Goal: Information Seeking & Learning: Compare options

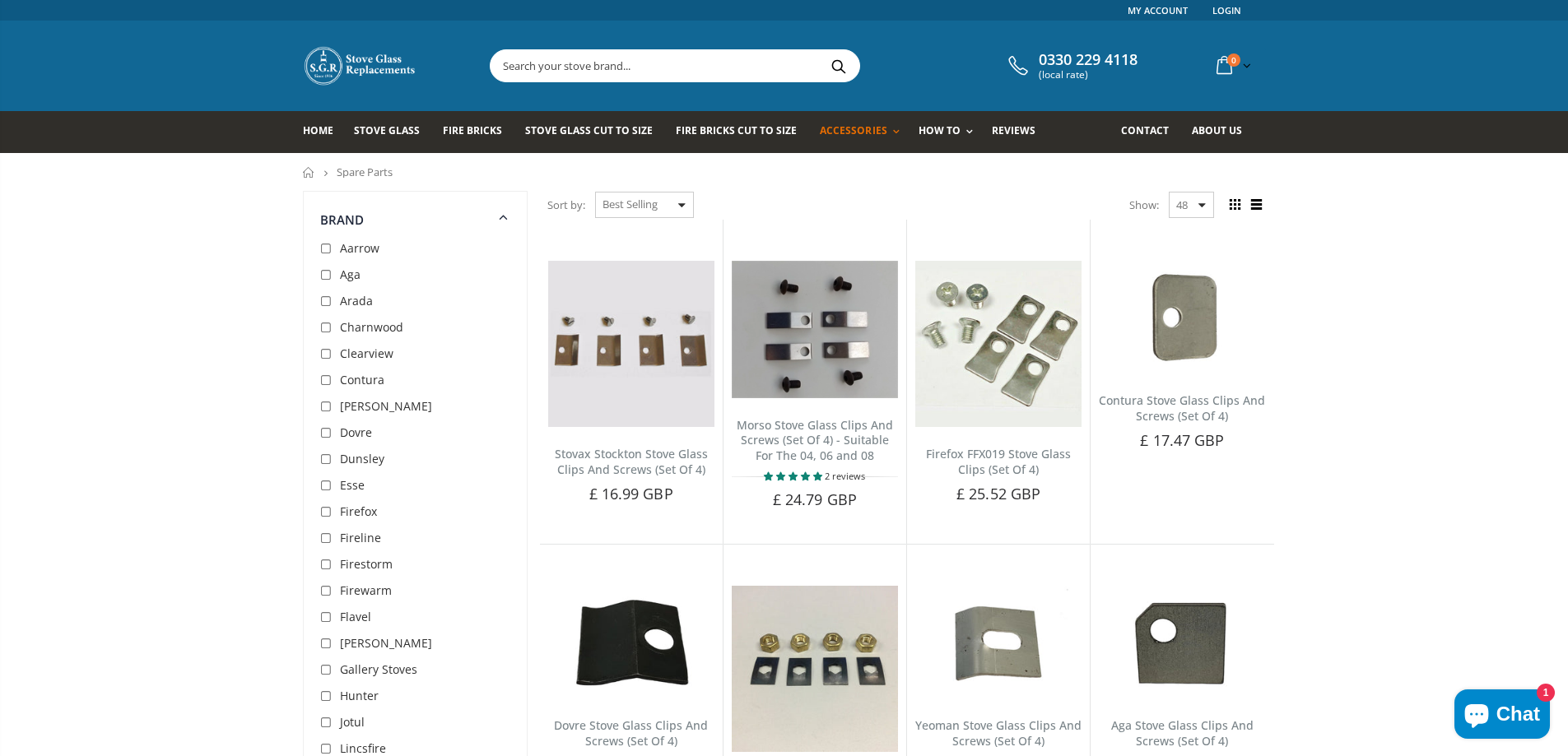
click at [359, 433] on span "Dovre" at bounding box center [356, 431] width 32 height 15
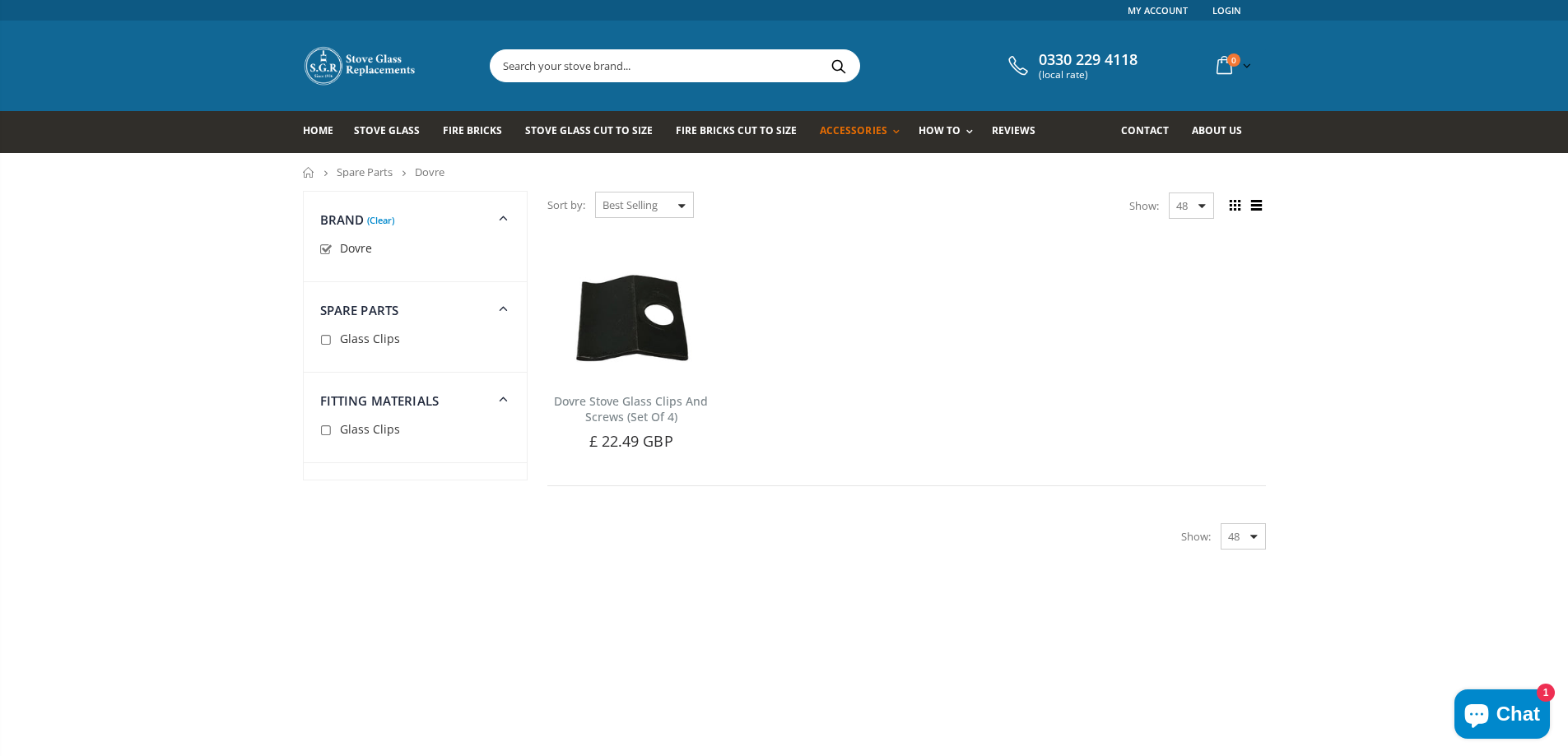
click at [326, 247] on input "checkbox" at bounding box center [328, 250] width 16 height 16
checkbox input "false"
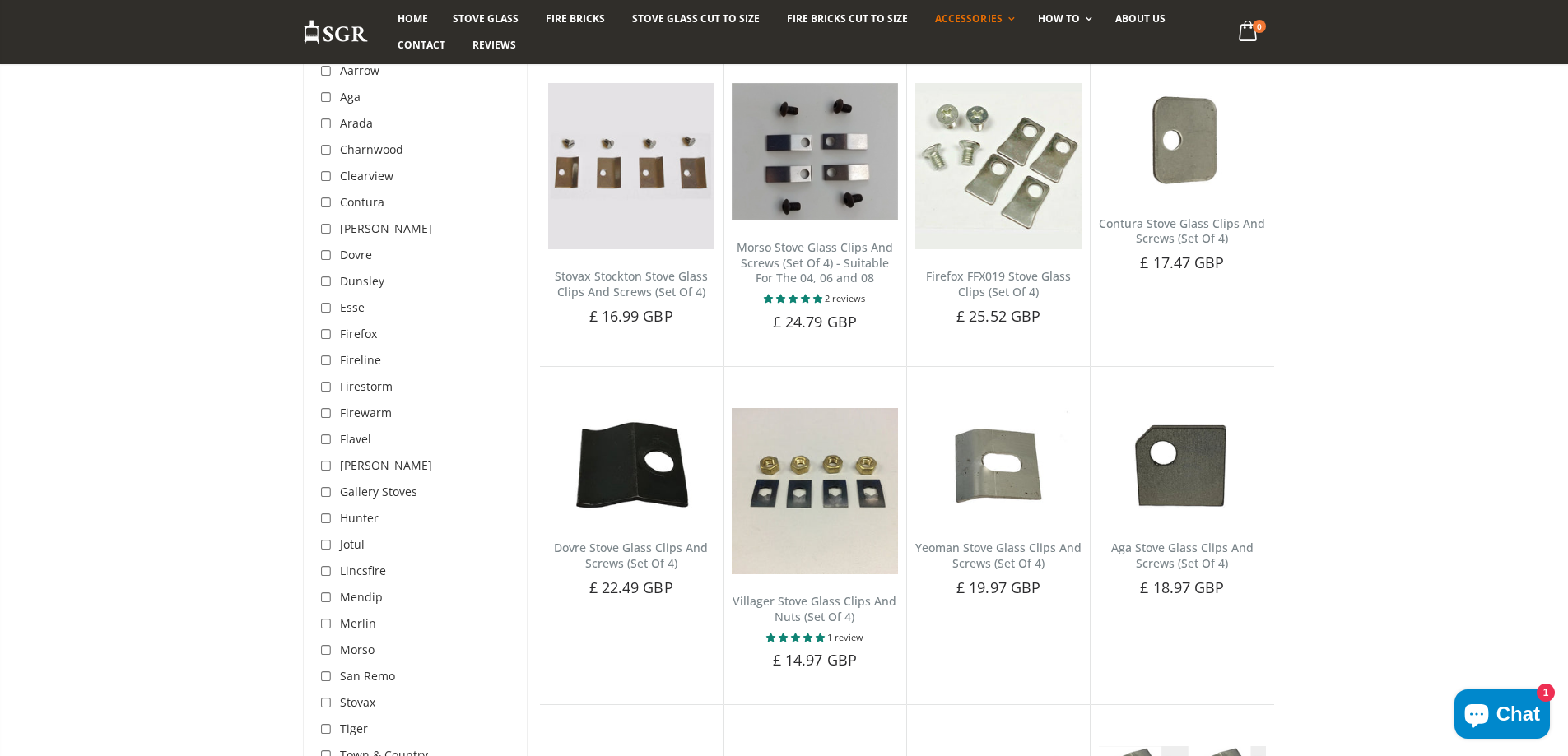
scroll to position [191, 0]
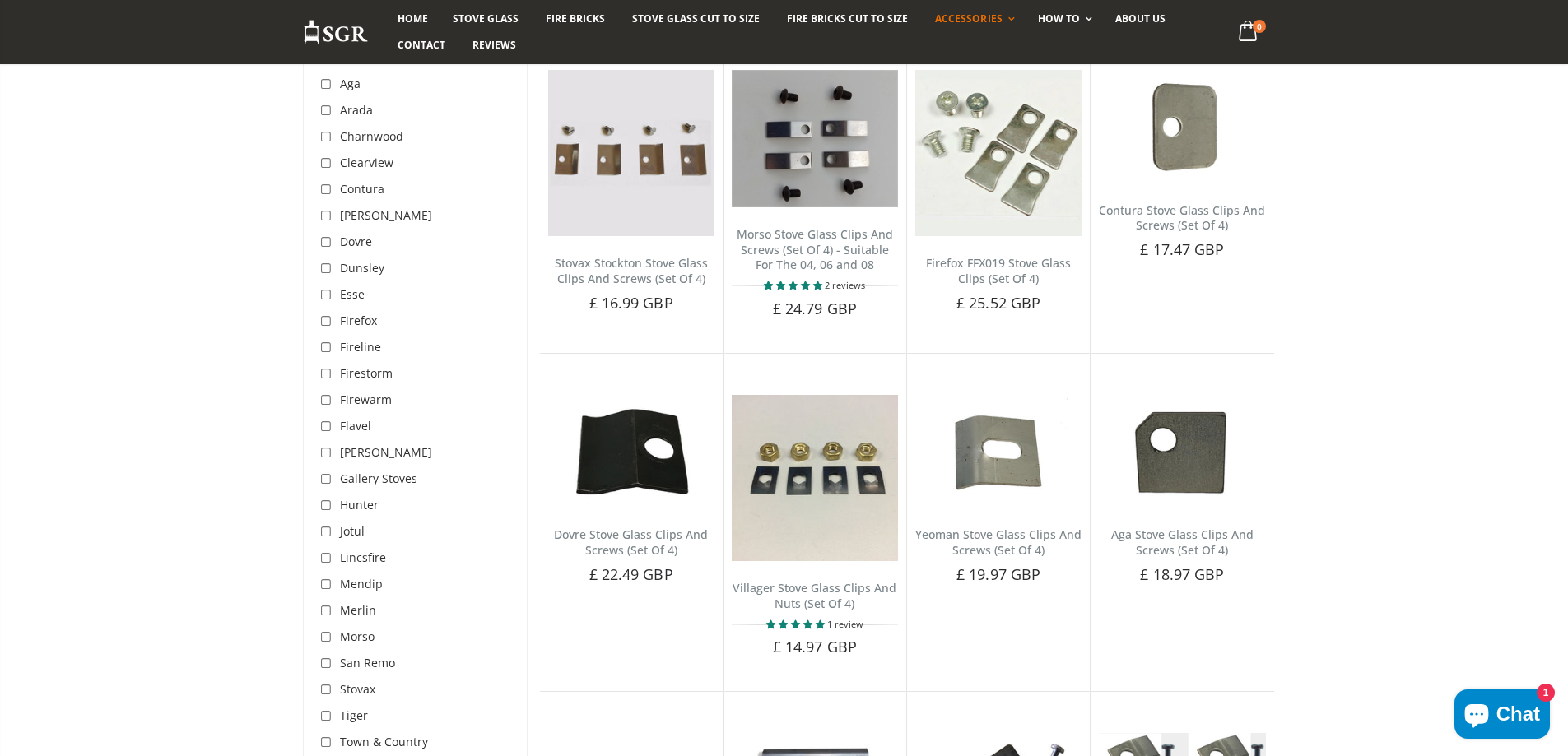
click at [328, 537] on input "checkbox" at bounding box center [328, 532] width 16 height 16
checkbox input "true"
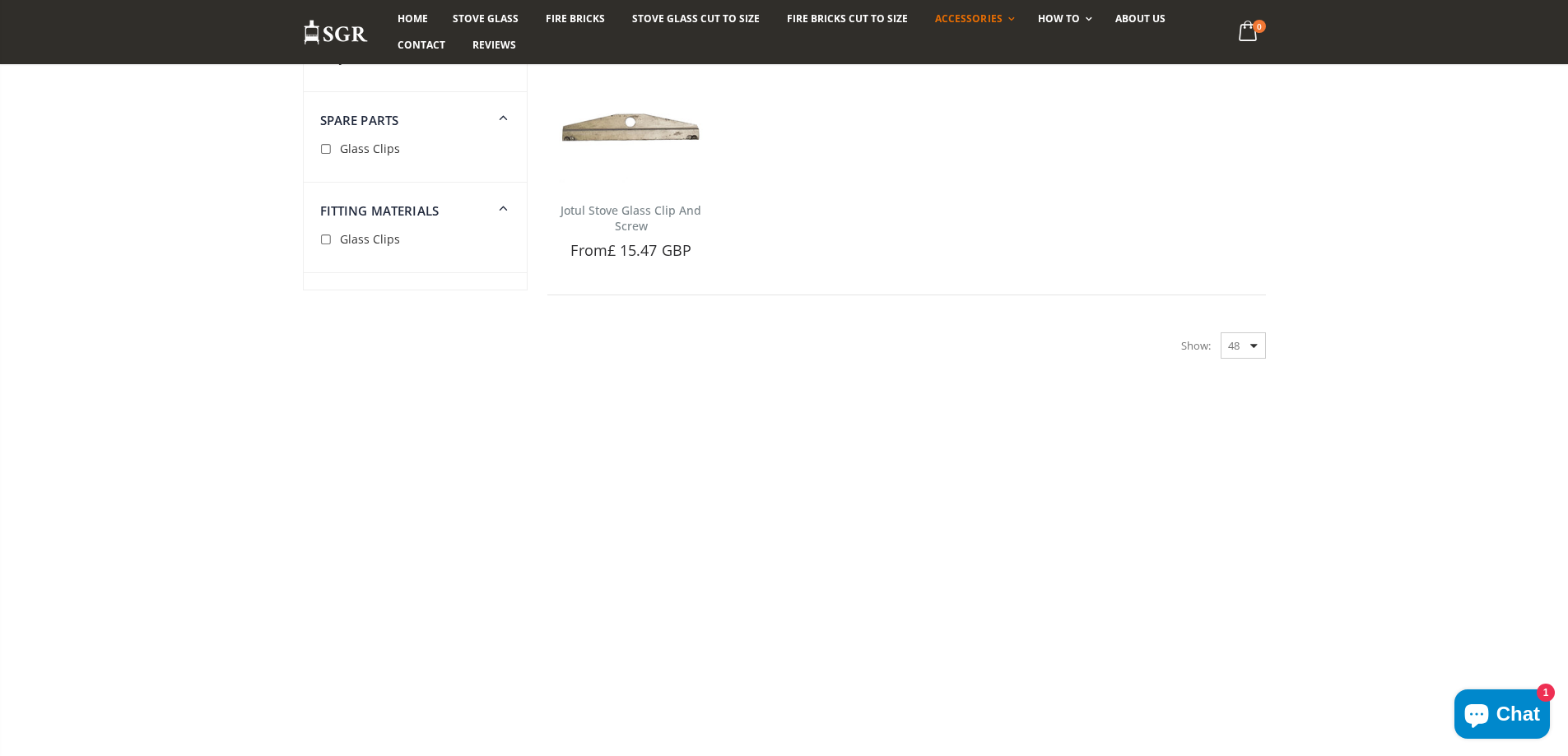
scroll to position [191, 0]
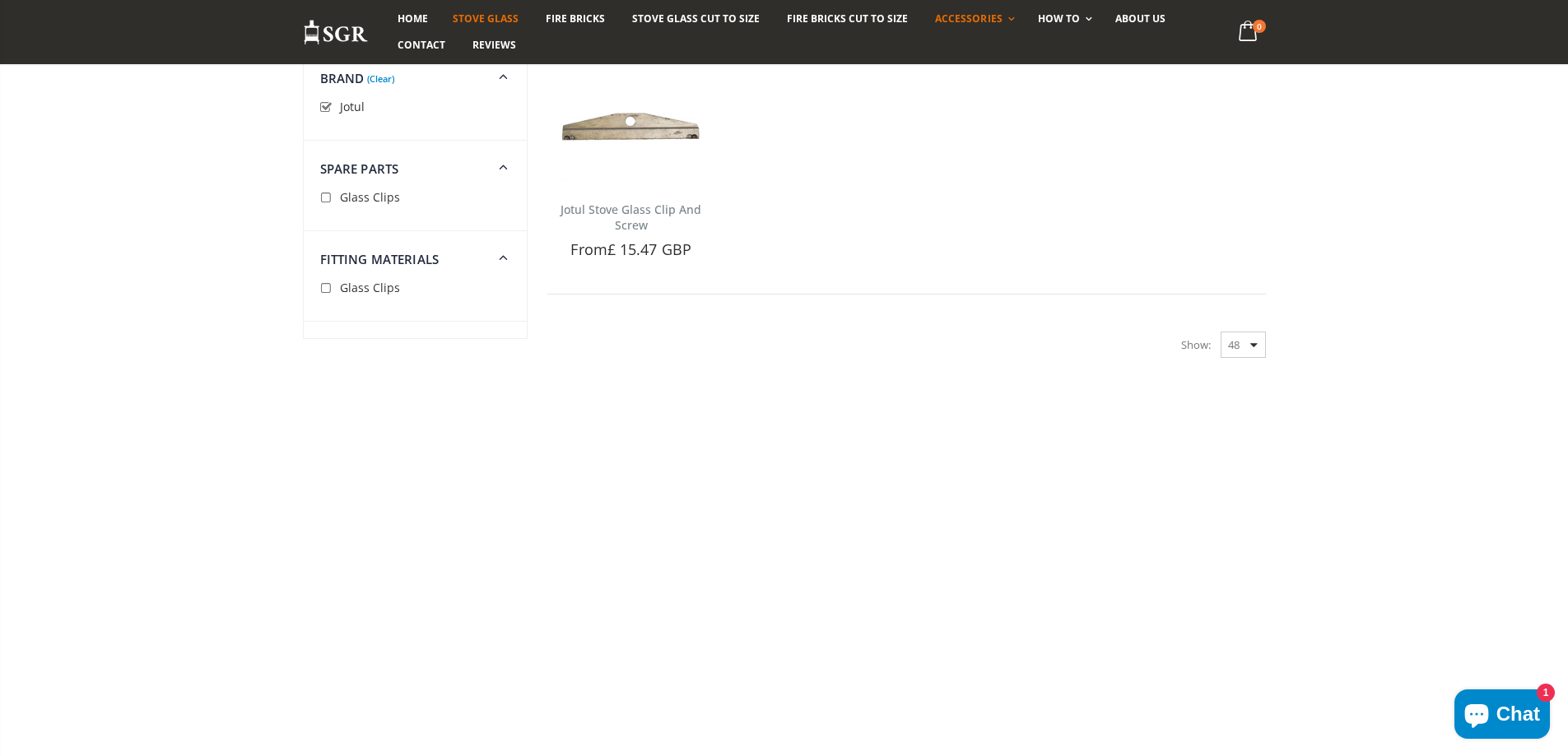
click at [492, 20] on span "Stove Glass" at bounding box center [486, 19] width 66 height 14
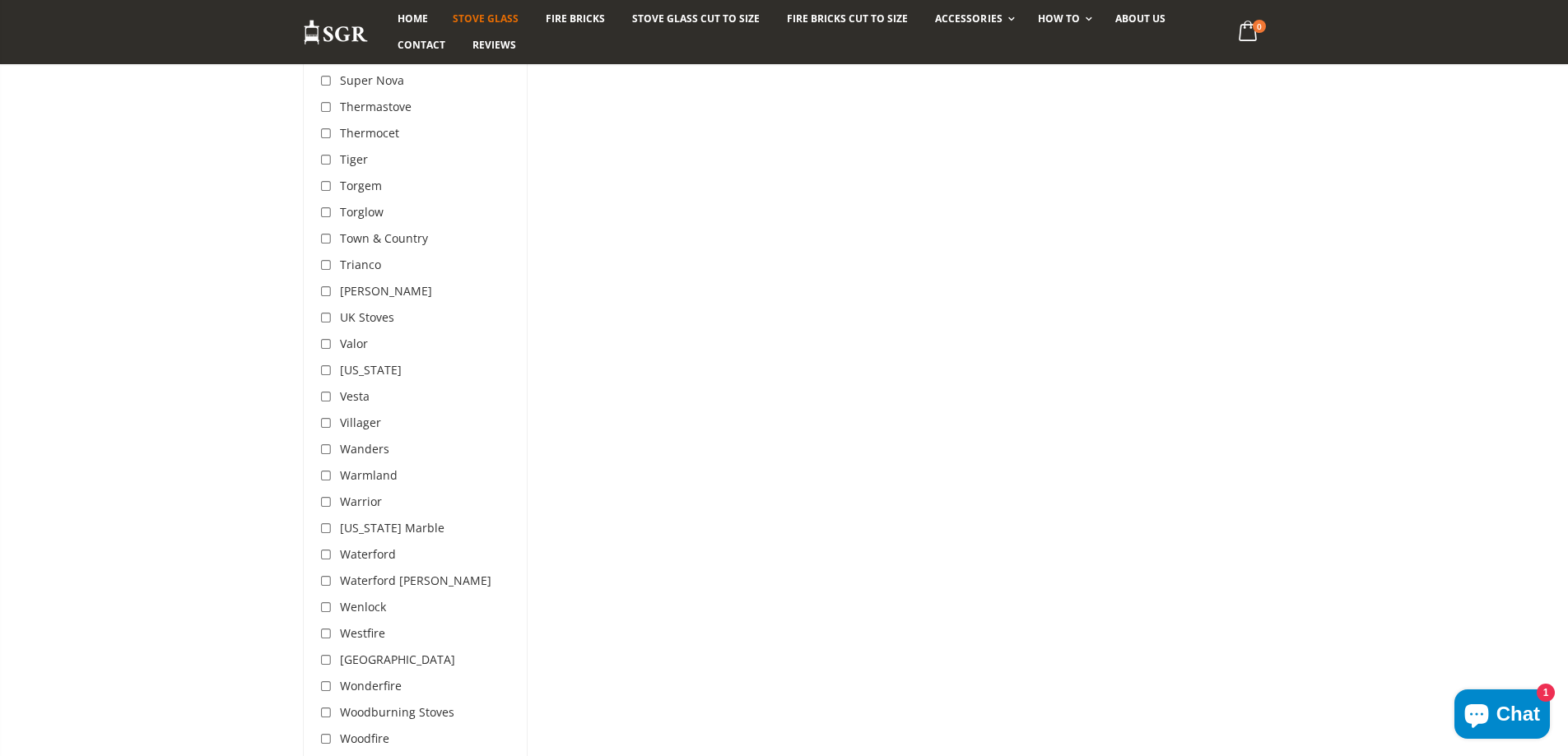
scroll to position [5021, 0]
click at [376, 540] on span "Waterford" at bounding box center [368, 547] width 56 height 15
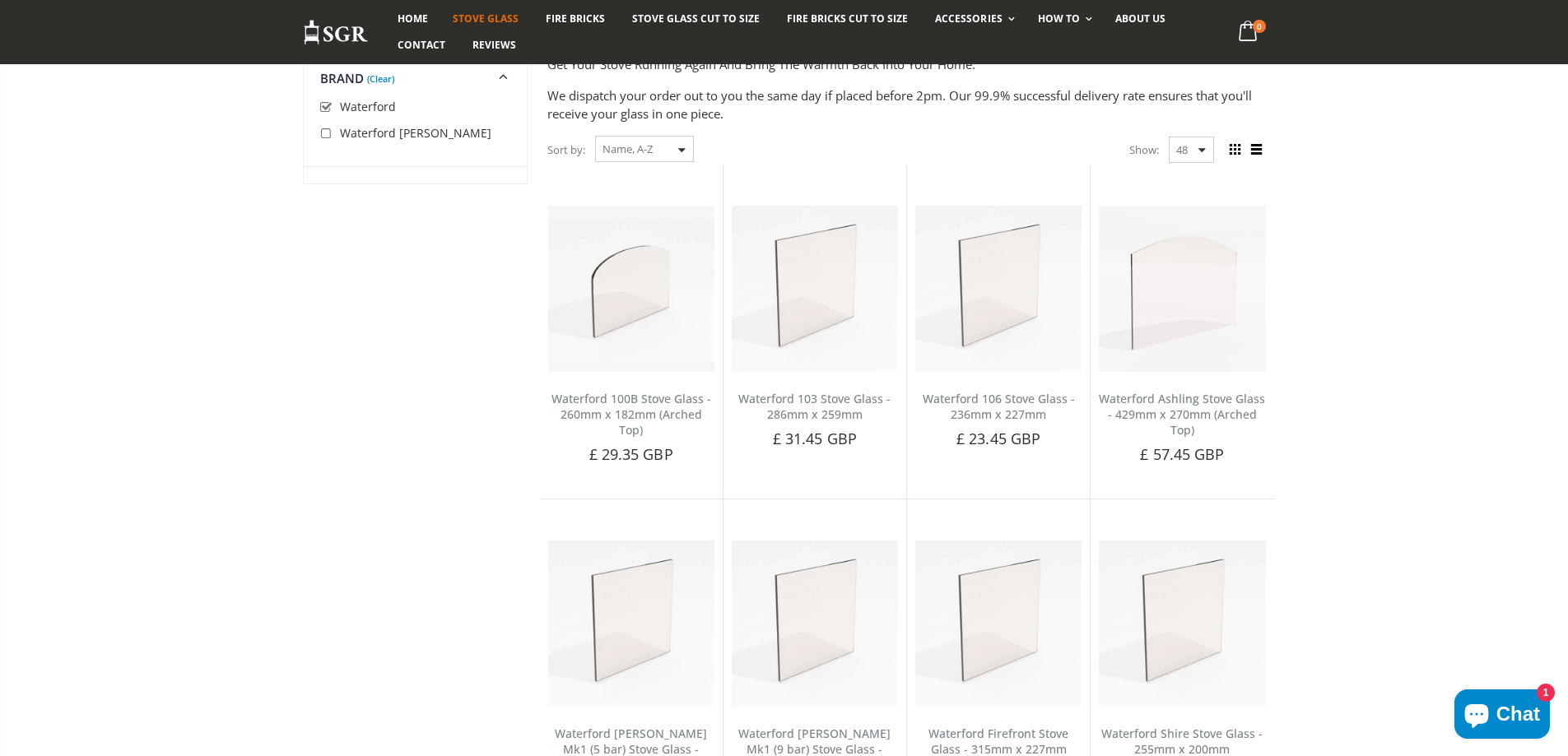
scroll to position [145, 0]
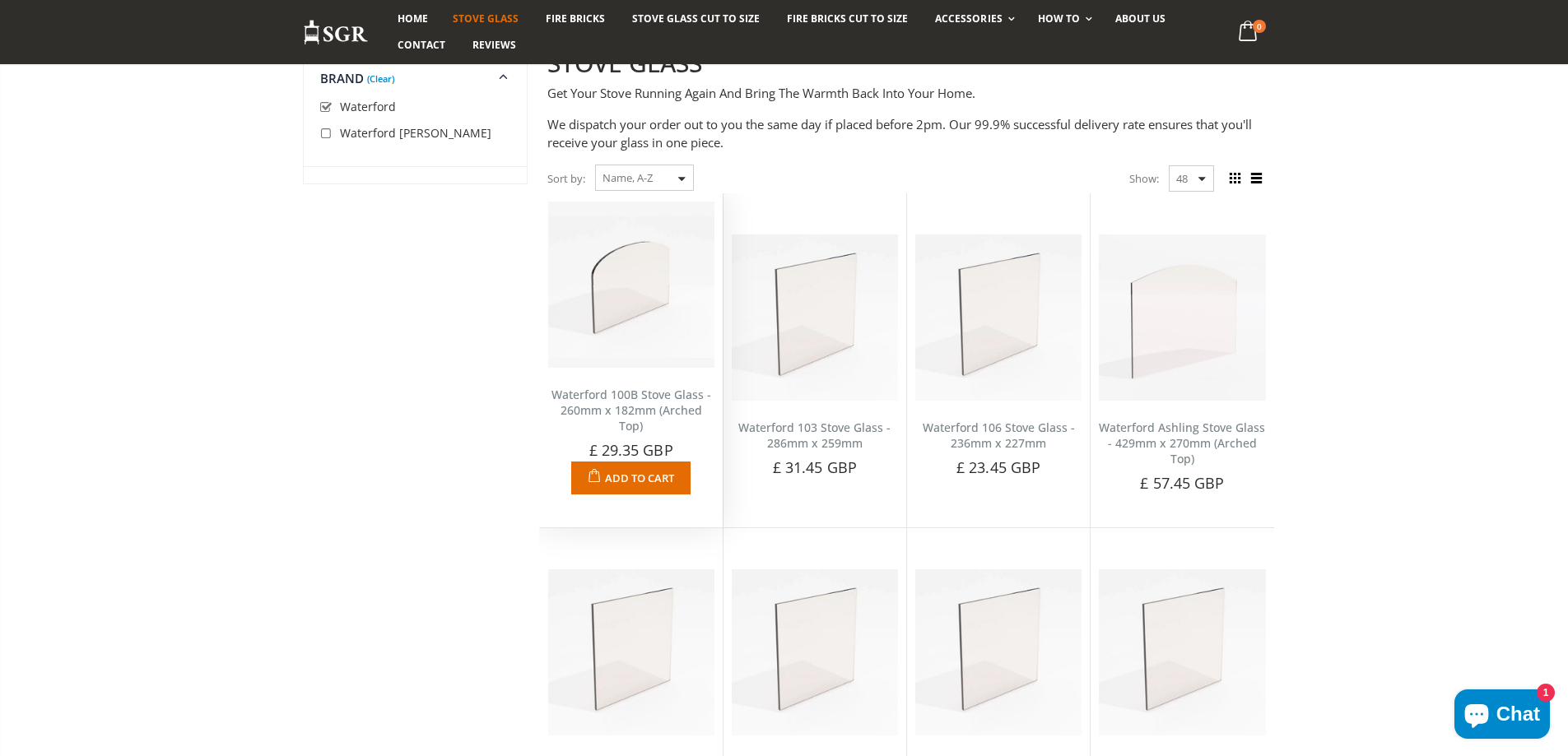
click at [621, 289] on img at bounding box center [631, 284] width 166 height 166
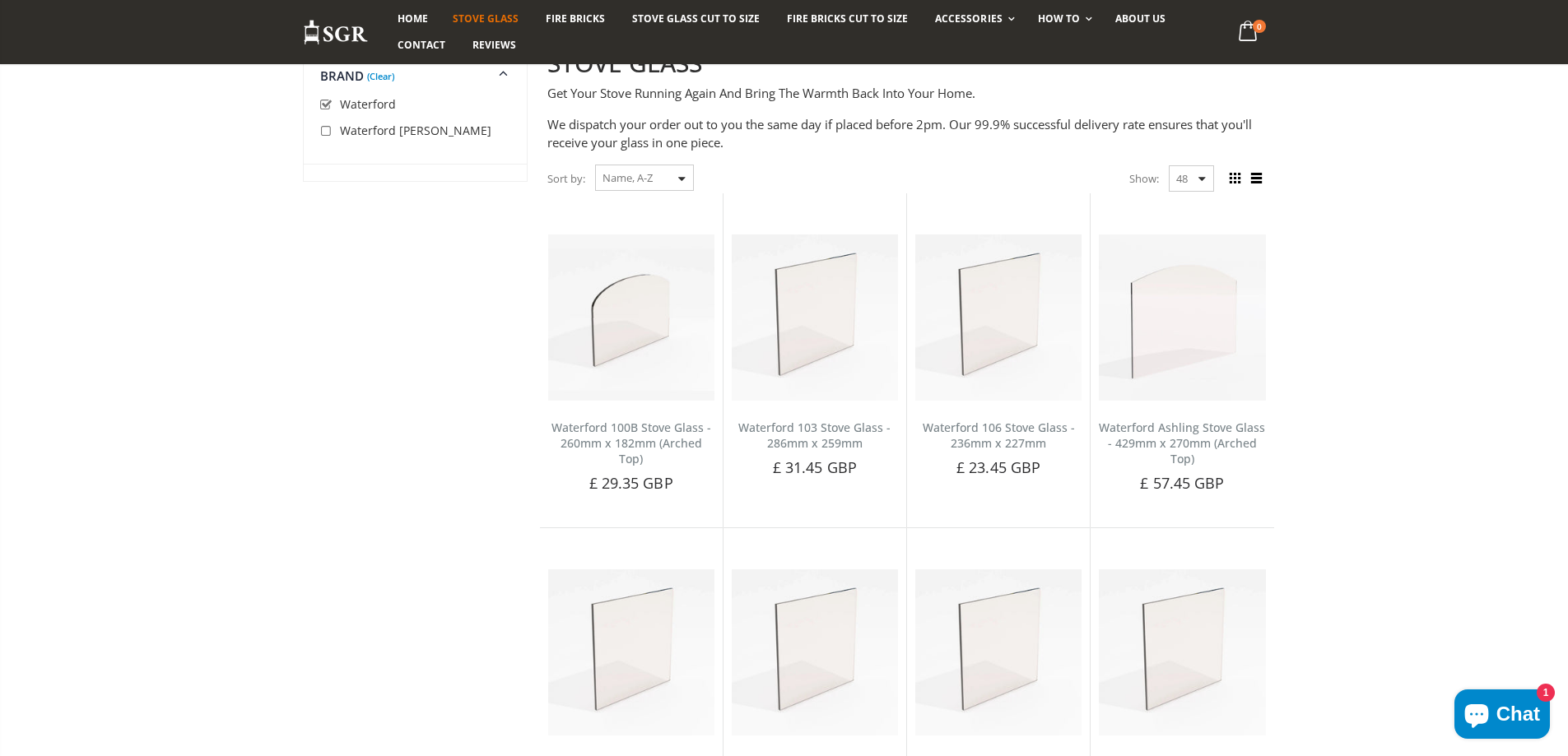
scroll to position [145, 0]
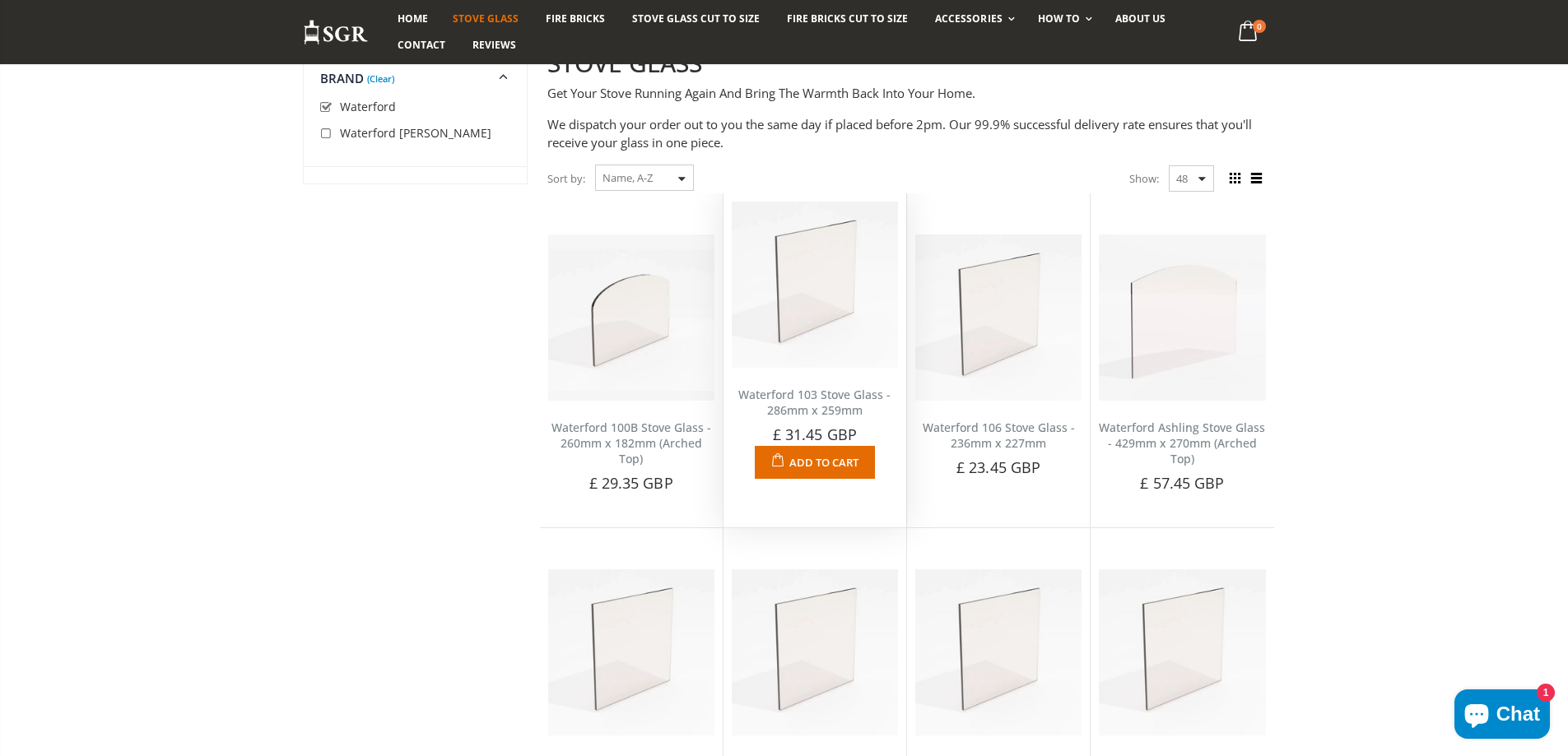
click at [827, 301] on img at bounding box center [815, 284] width 166 height 166
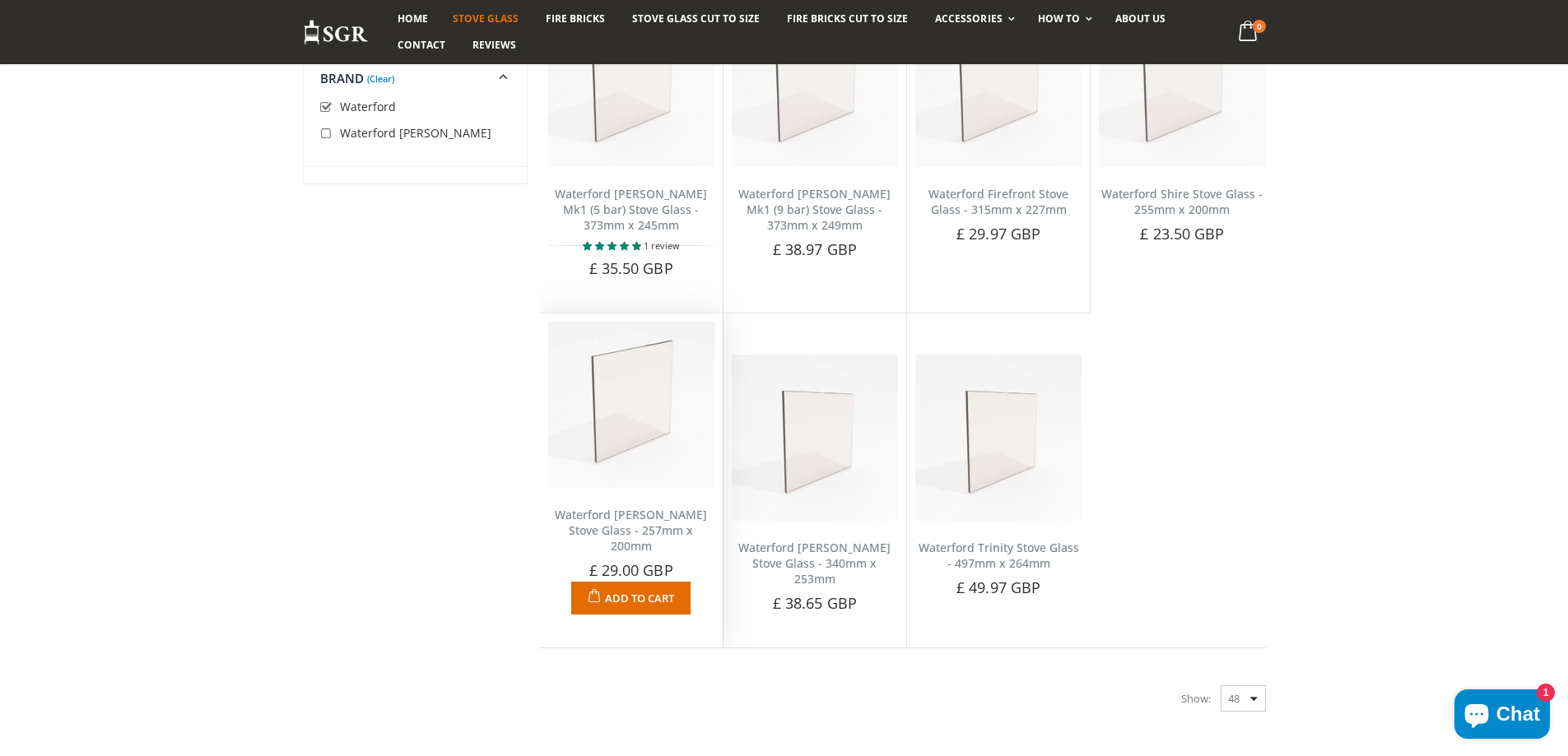
scroll to position [721, 0]
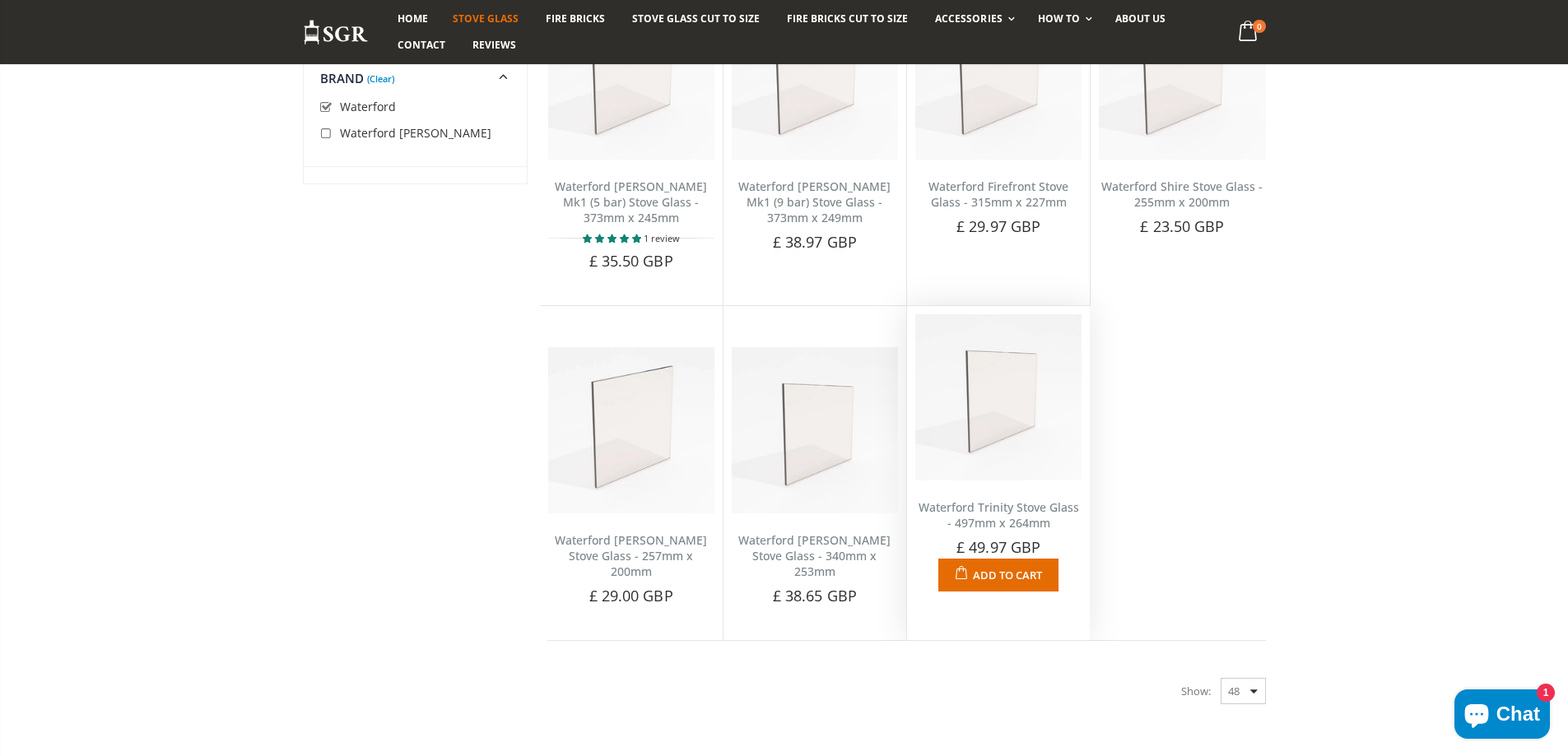
click at [1019, 423] on img at bounding box center [998, 397] width 166 height 166
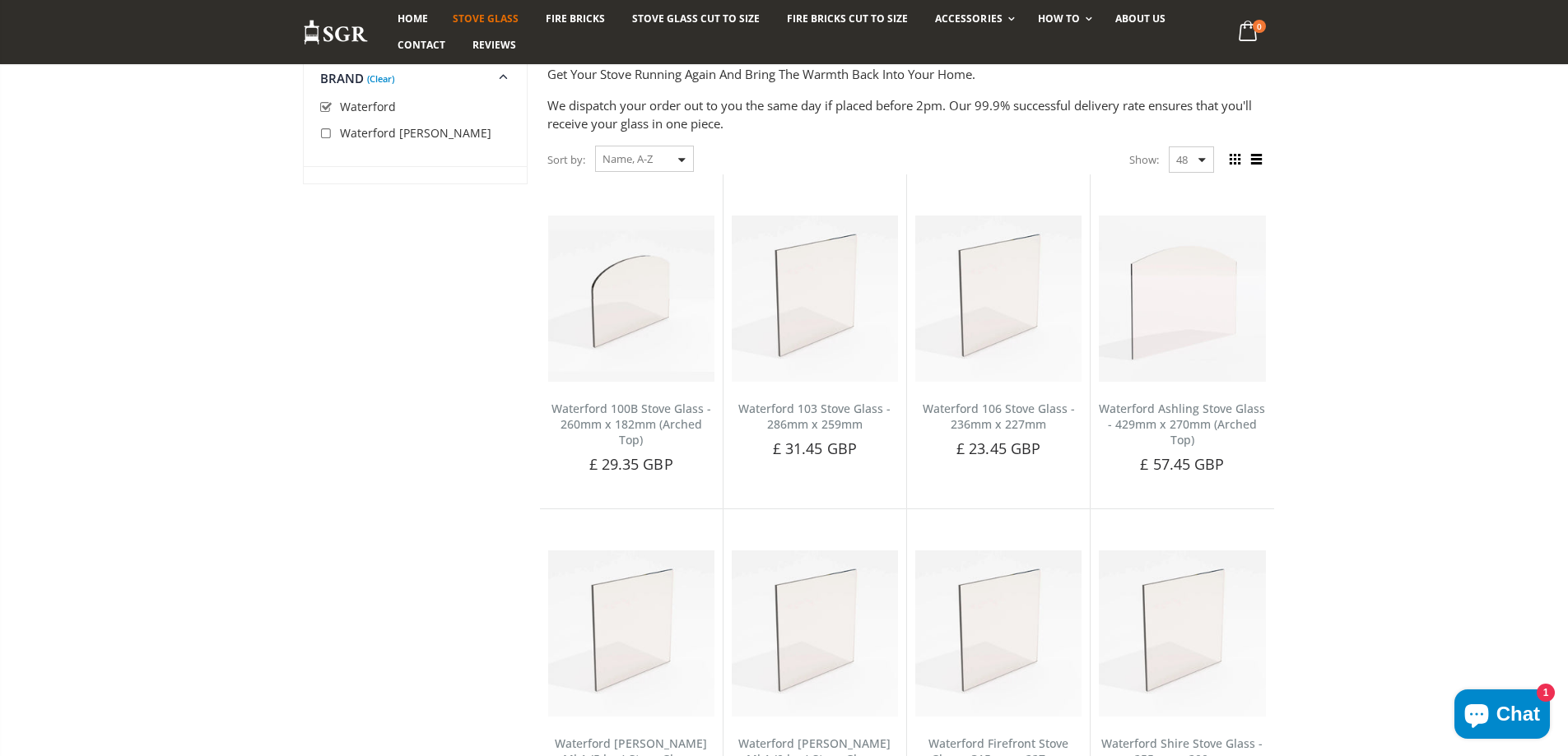
scroll to position [145, 0]
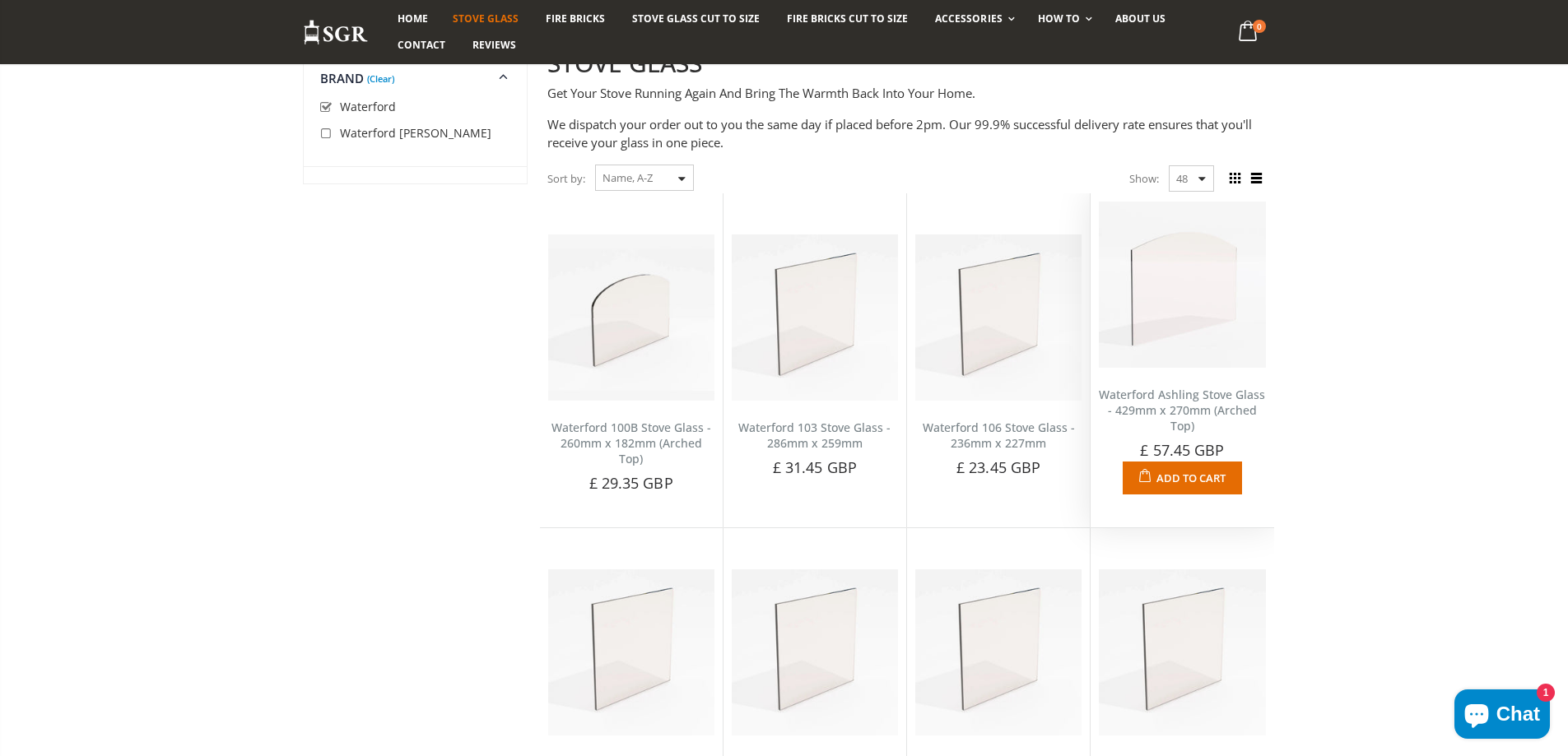
click at [1183, 306] on img at bounding box center [1181, 284] width 166 height 166
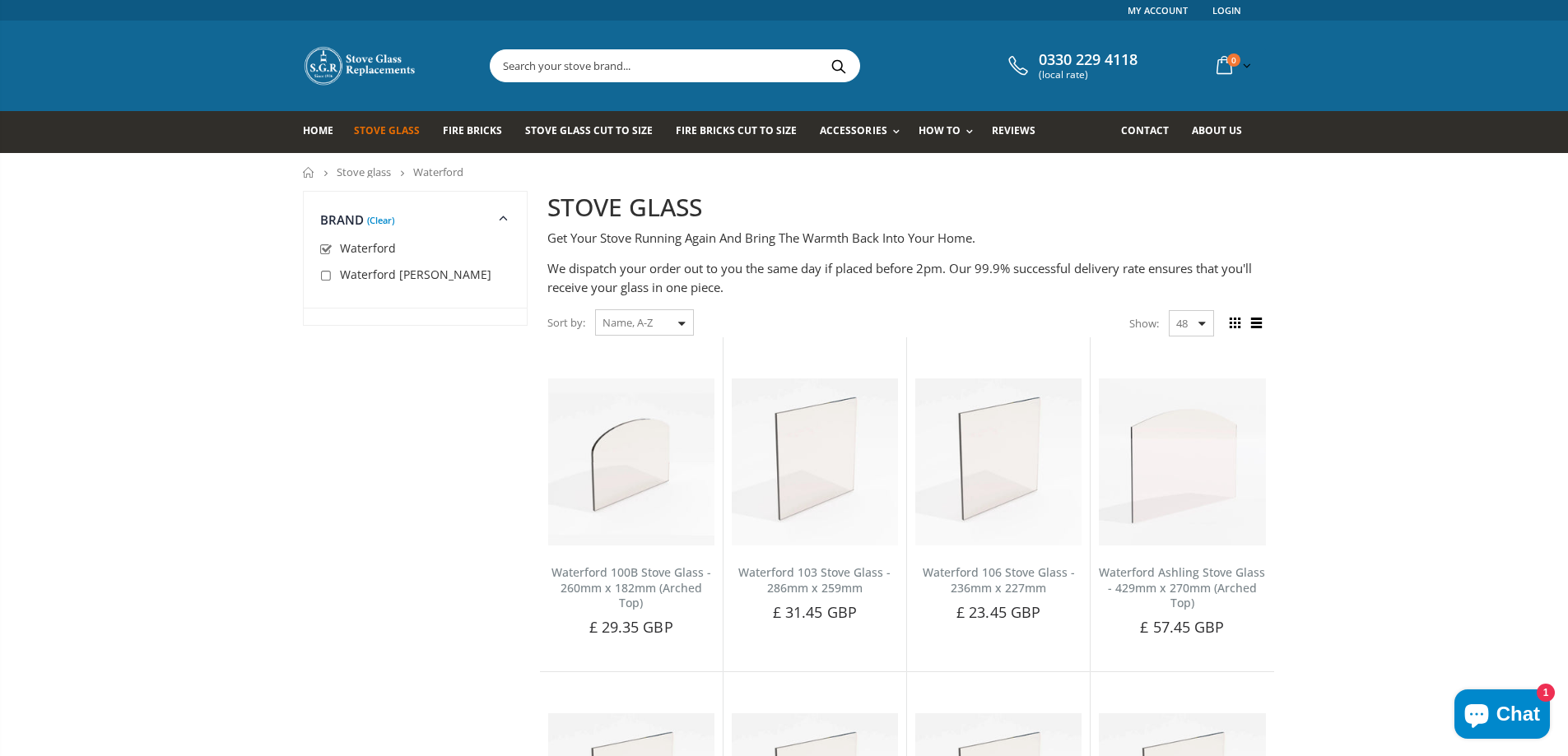
click at [326, 273] on input "checkbox" at bounding box center [328, 276] width 16 height 16
checkbox input "true"
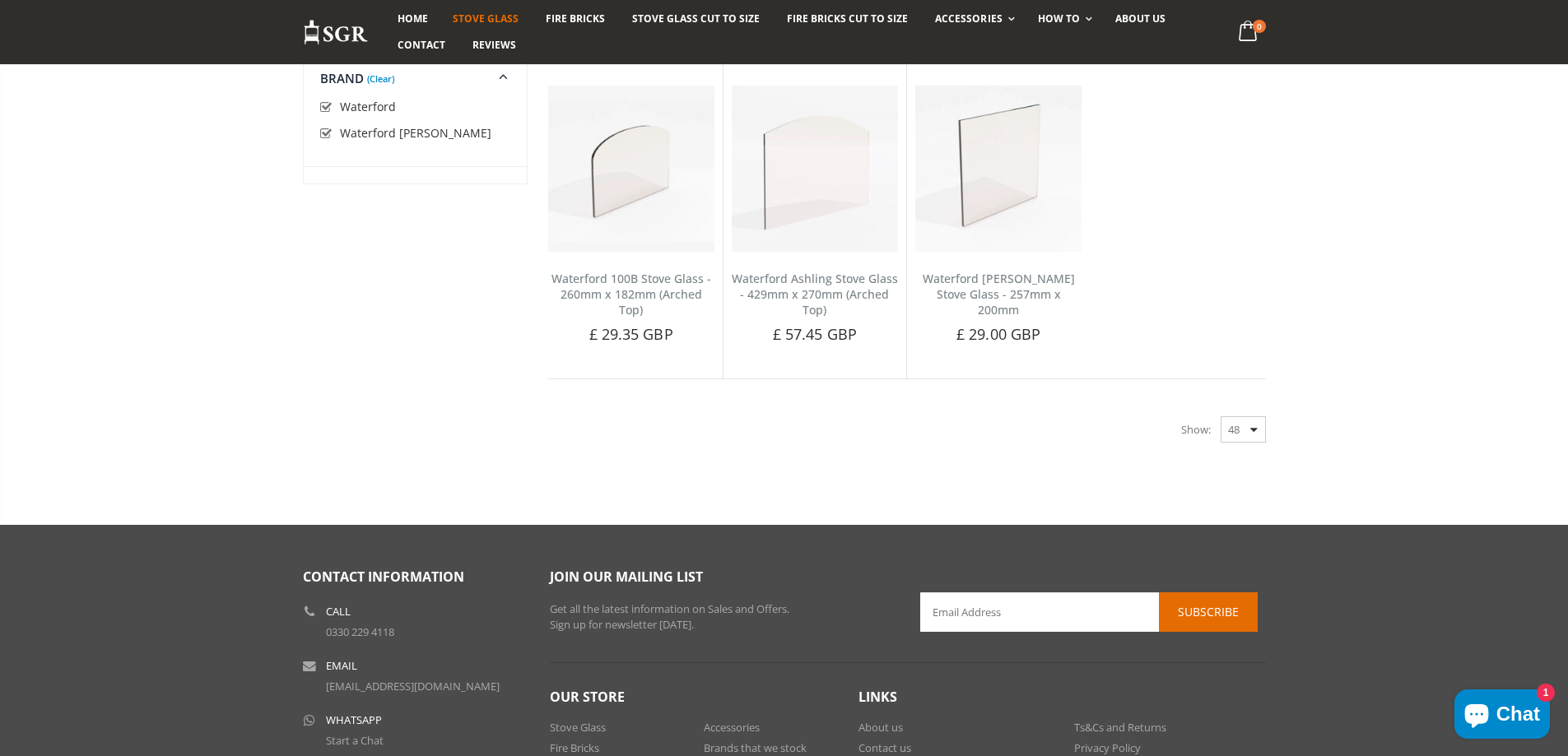
scroll to position [308, 0]
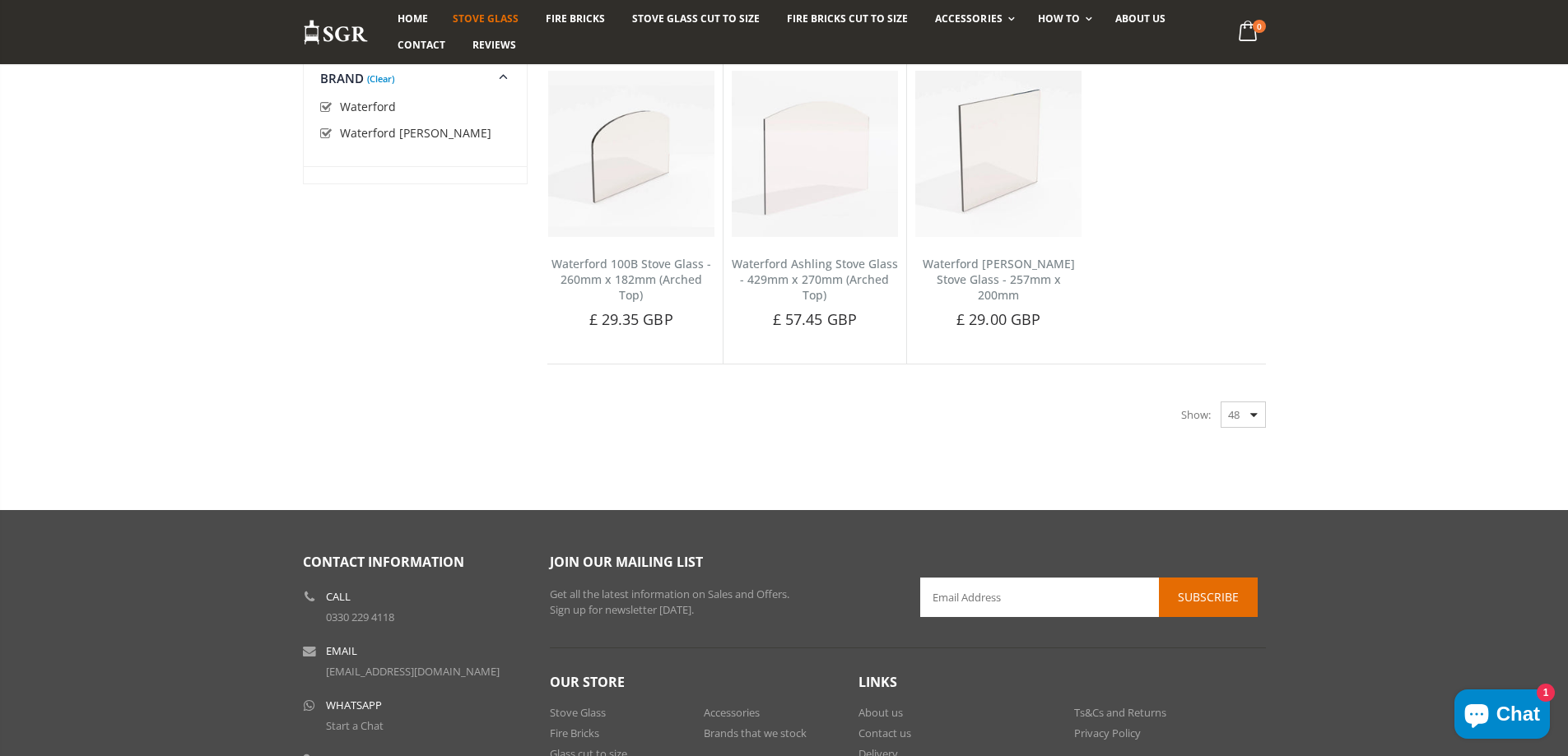
click at [324, 109] on input "checkbox" at bounding box center [328, 108] width 16 height 16
checkbox input "false"
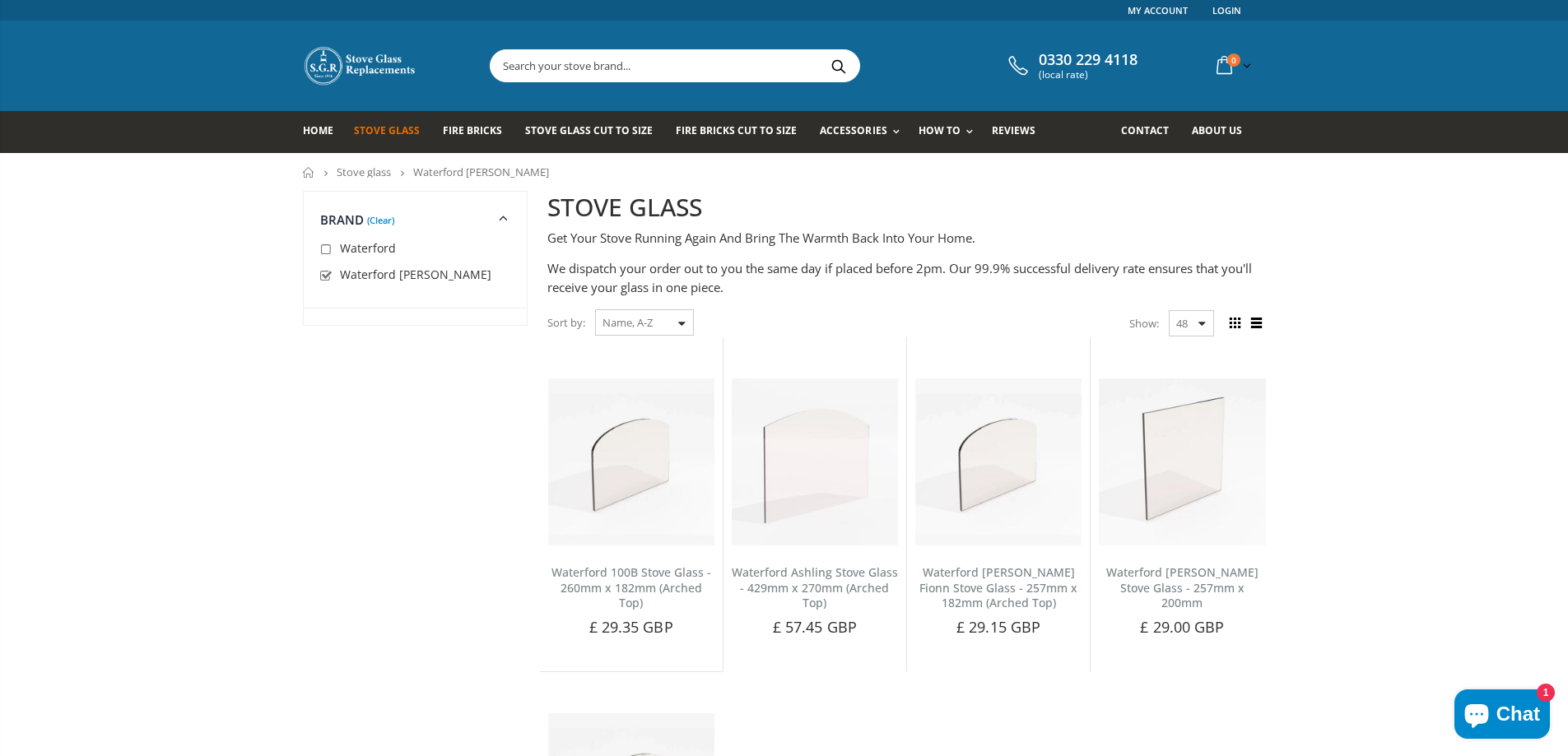
click at [502, 215] on icon at bounding box center [503, 217] width 20 height 19
click at [386, 227] on dt "Brand (Clear)" at bounding box center [415, 209] width 223 height 35
click at [369, 172] on link "Stove glass" at bounding box center [363, 172] width 54 height 14
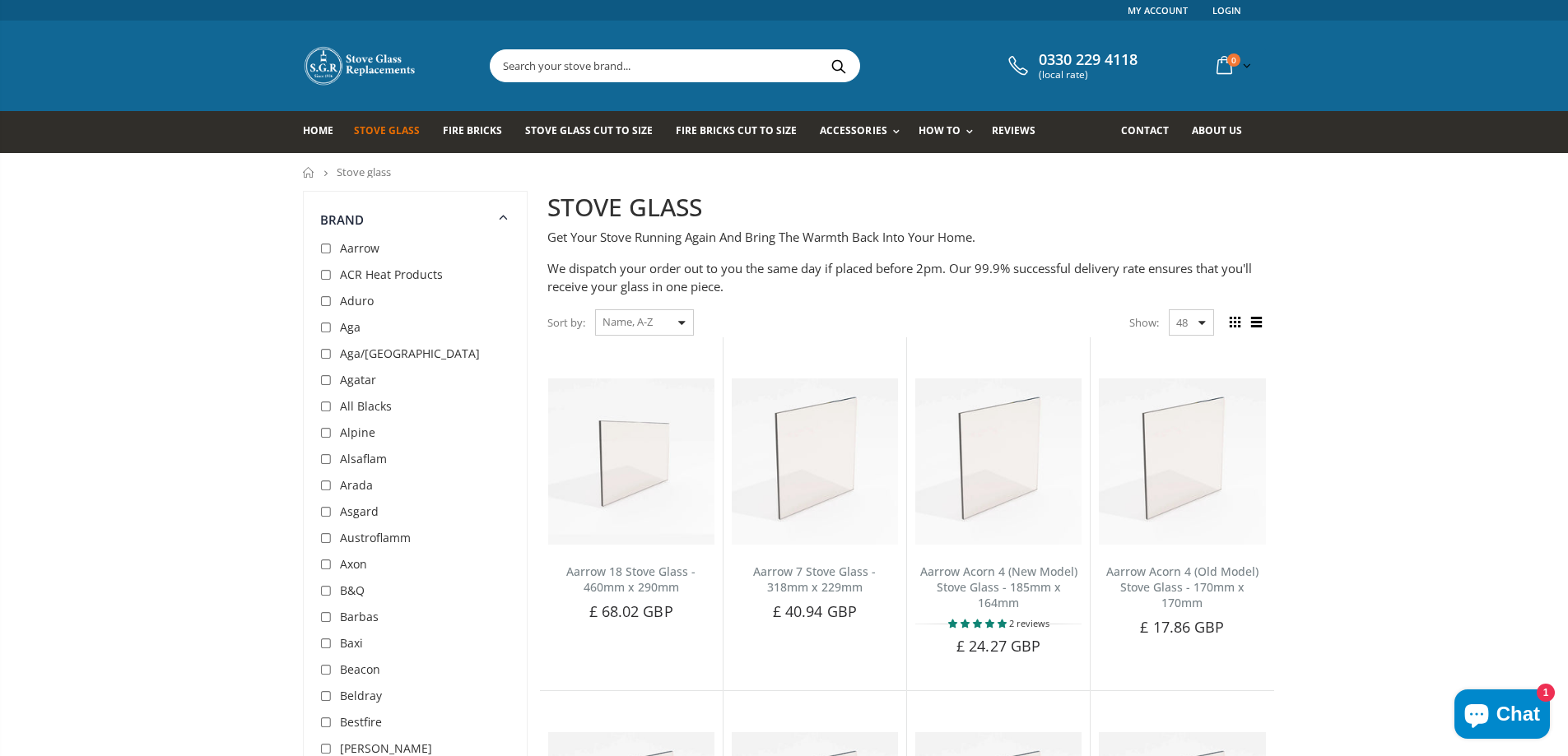
click at [325, 539] on input "checkbox" at bounding box center [328, 539] width 16 height 16
checkbox input "true"
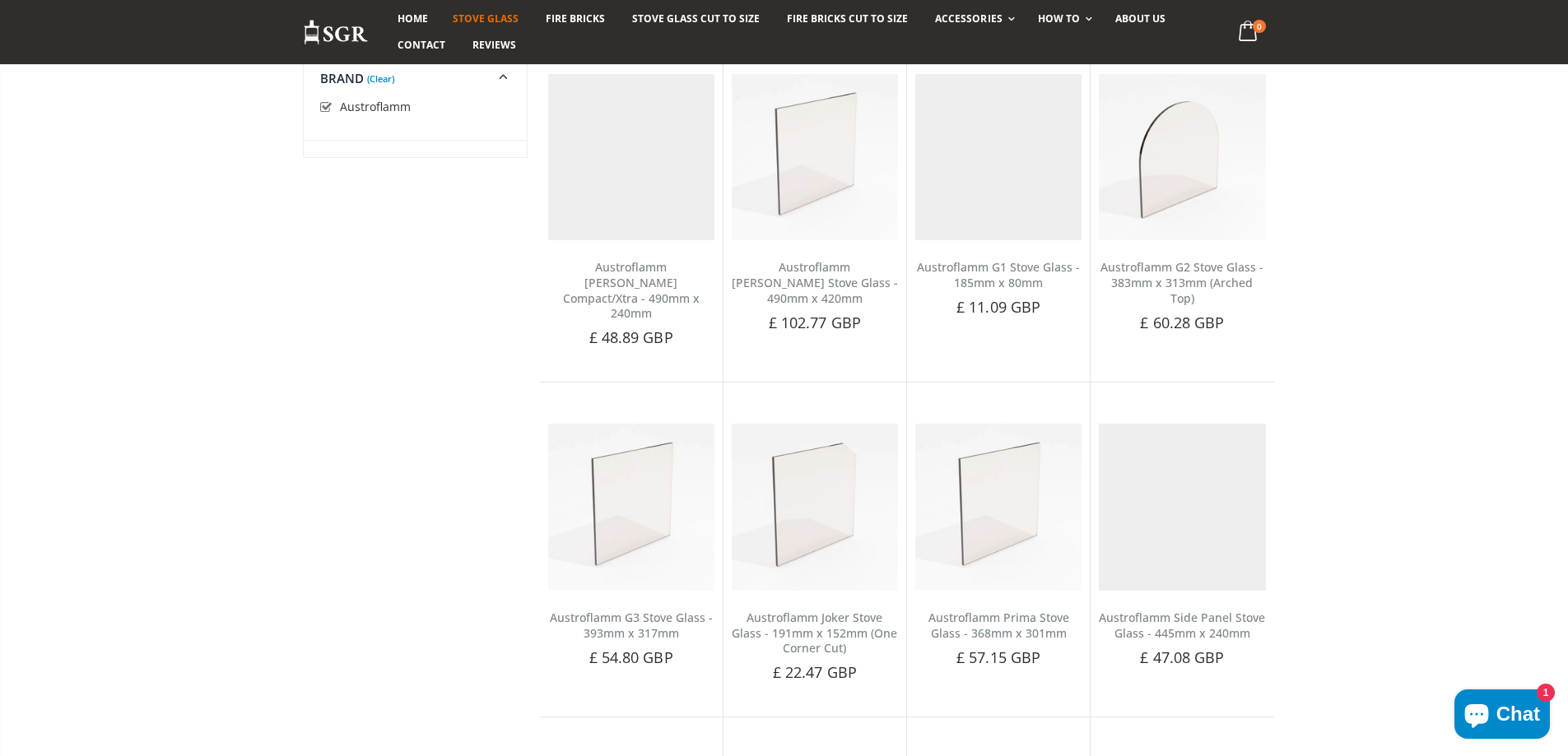
scroll to position [308, 0]
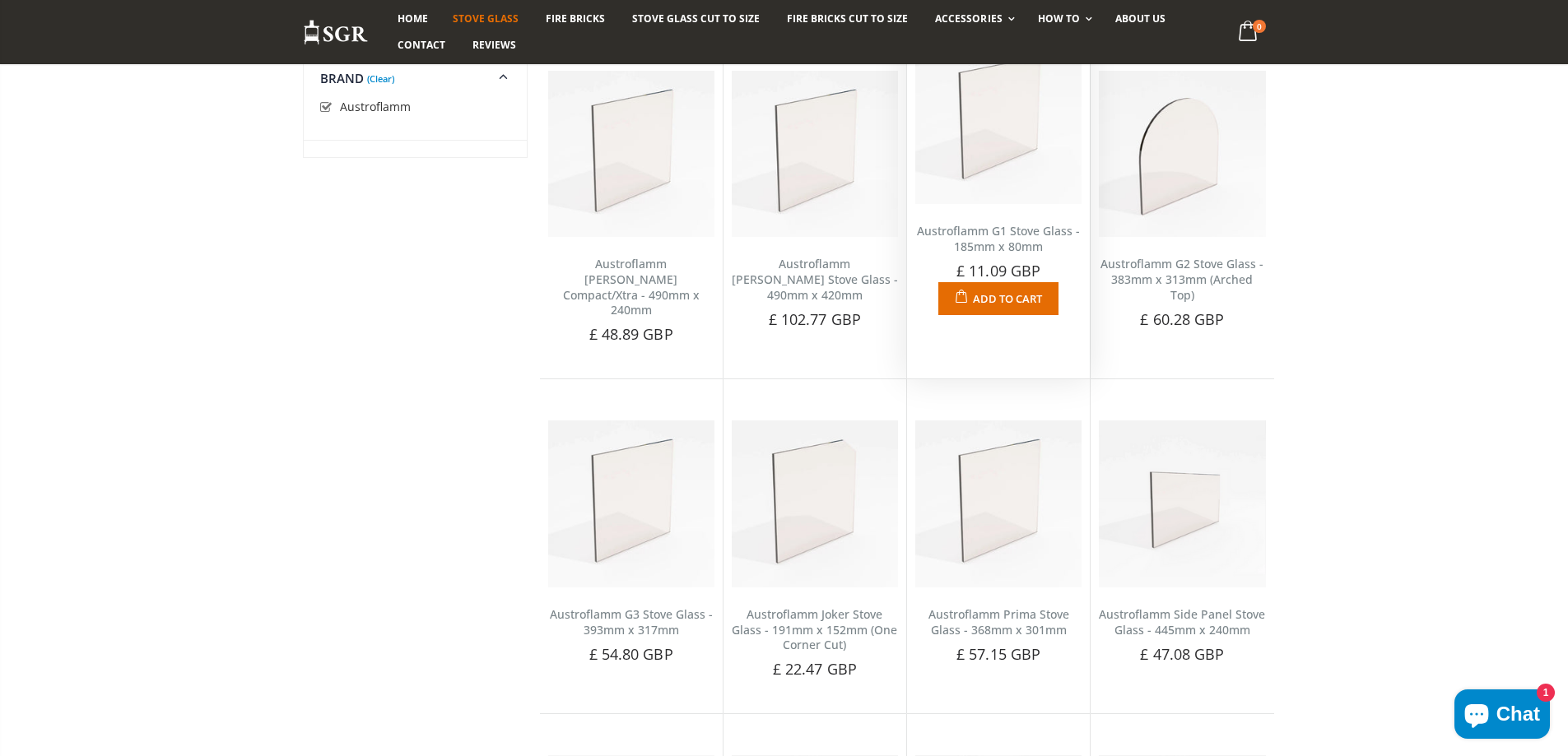
click at [988, 139] on img at bounding box center [998, 120] width 166 height 166
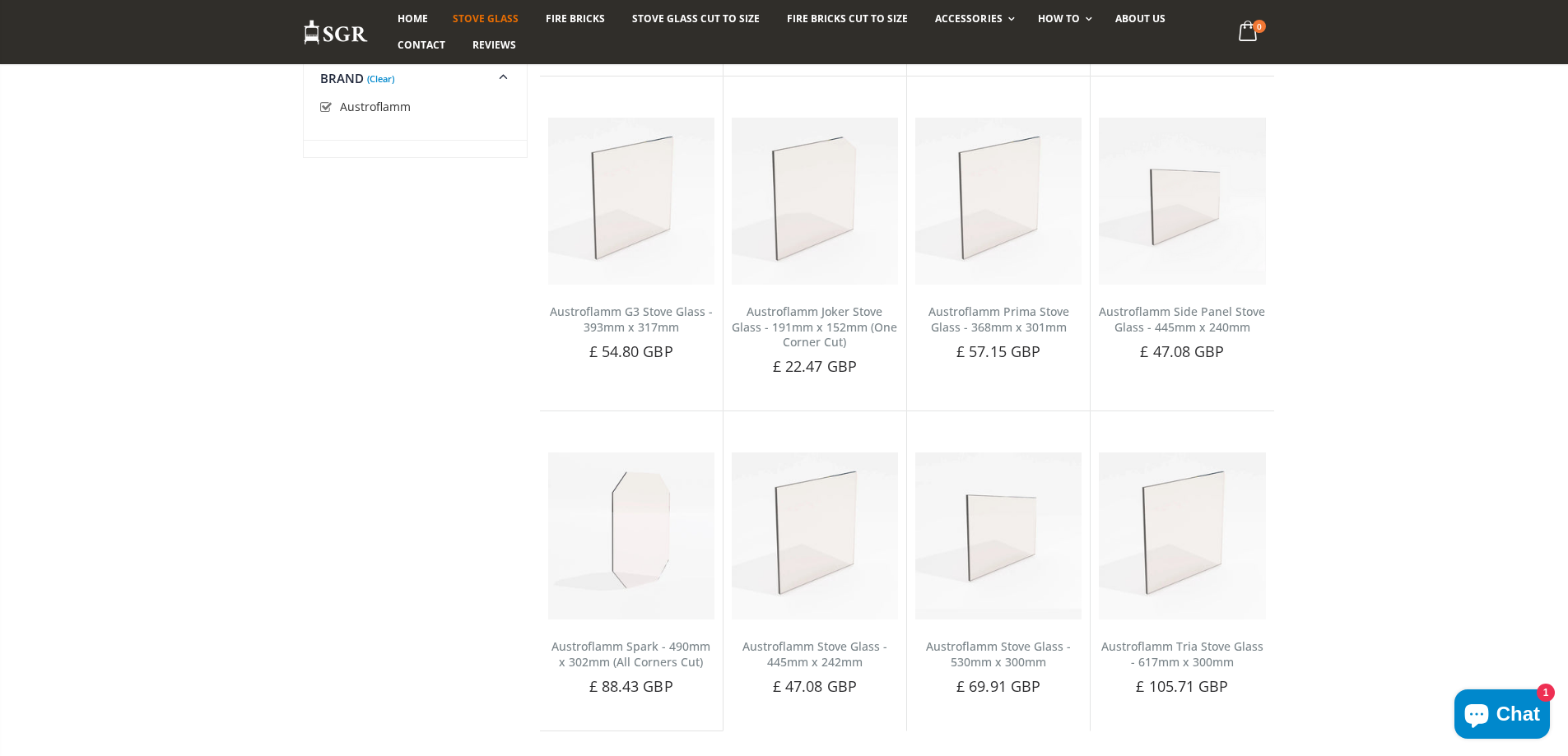
scroll to position [638, 0]
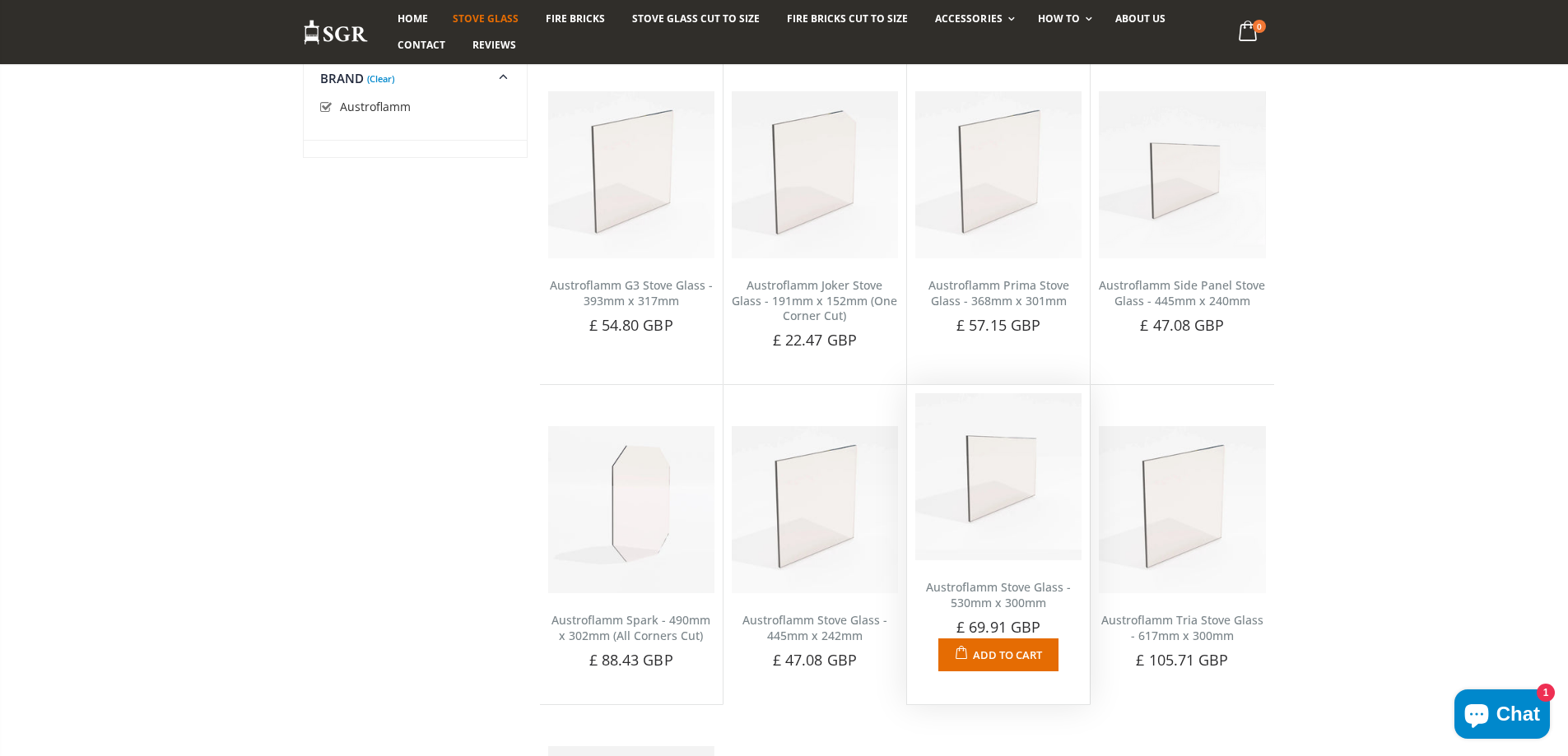
click at [979, 479] on img at bounding box center [998, 476] width 166 height 166
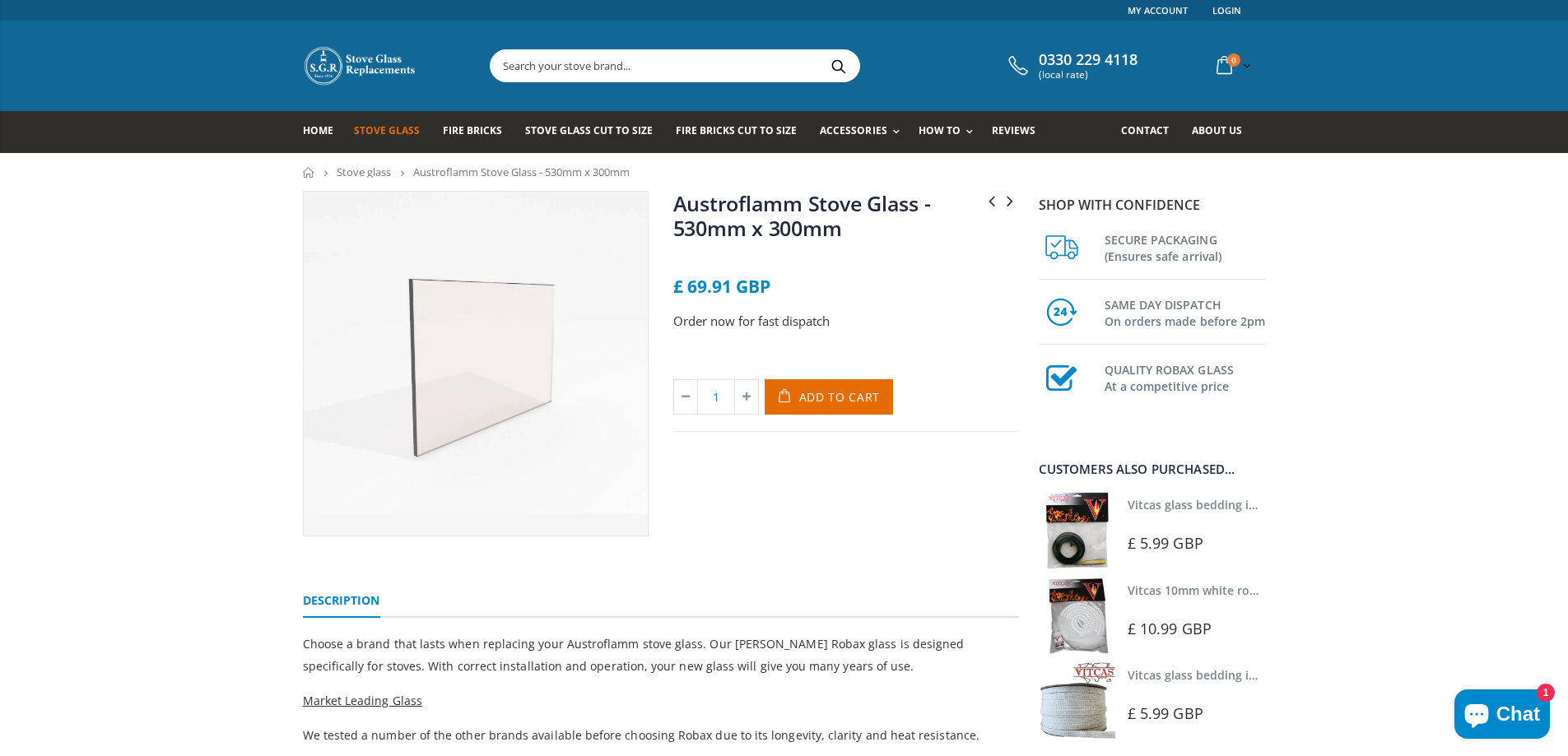
drag, startPoint x: 371, startPoint y: 175, endPoint x: 372, endPoint y: 183, distance: 8.1
click at [371, 175] on link "Stove glass" at bounding box center [363, 172] width 54 height 14
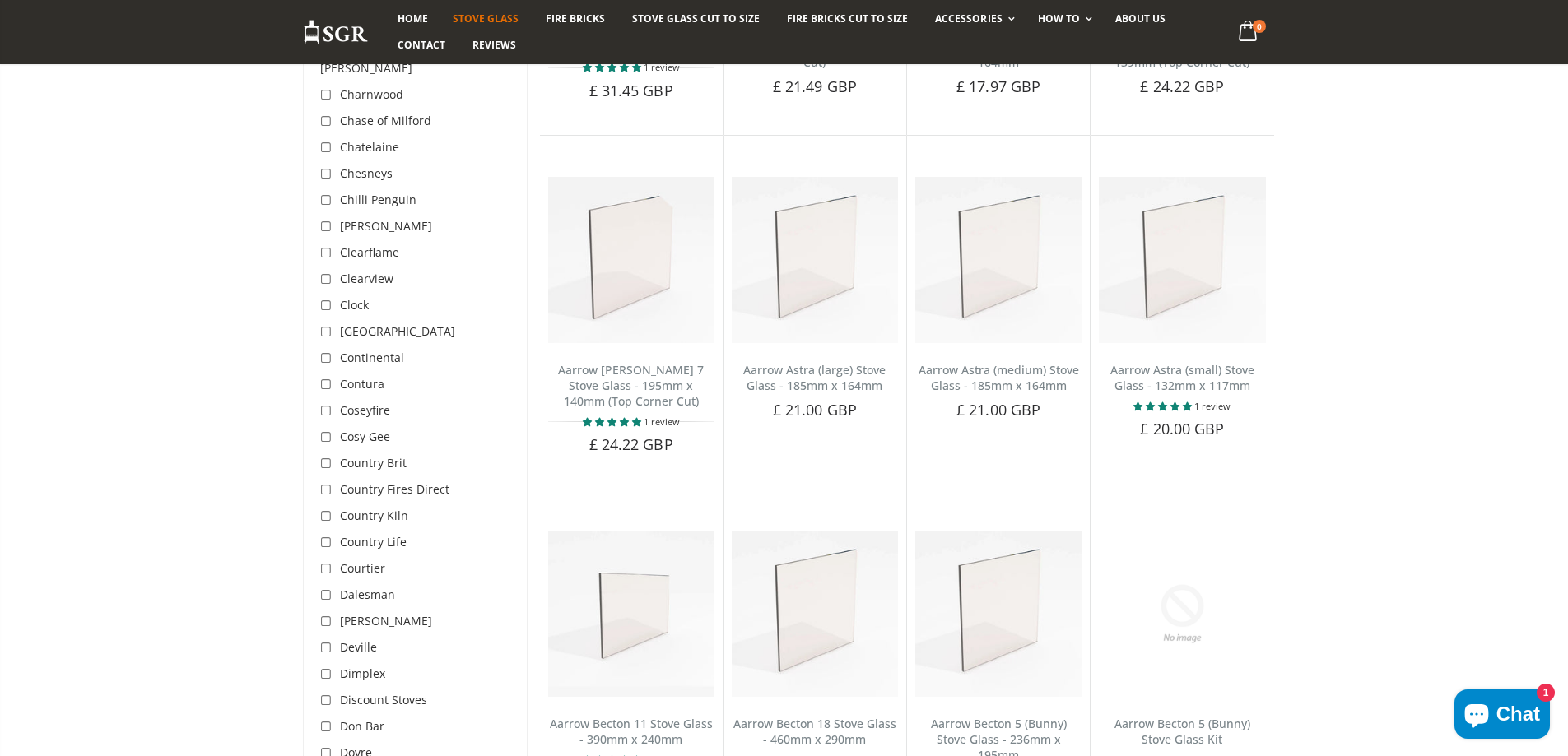
scroll to position [1234, 0]
click at [326, 324] on input "checkbox" at bounding box center [328, 332] width 16 height 16
checkbox input "true"
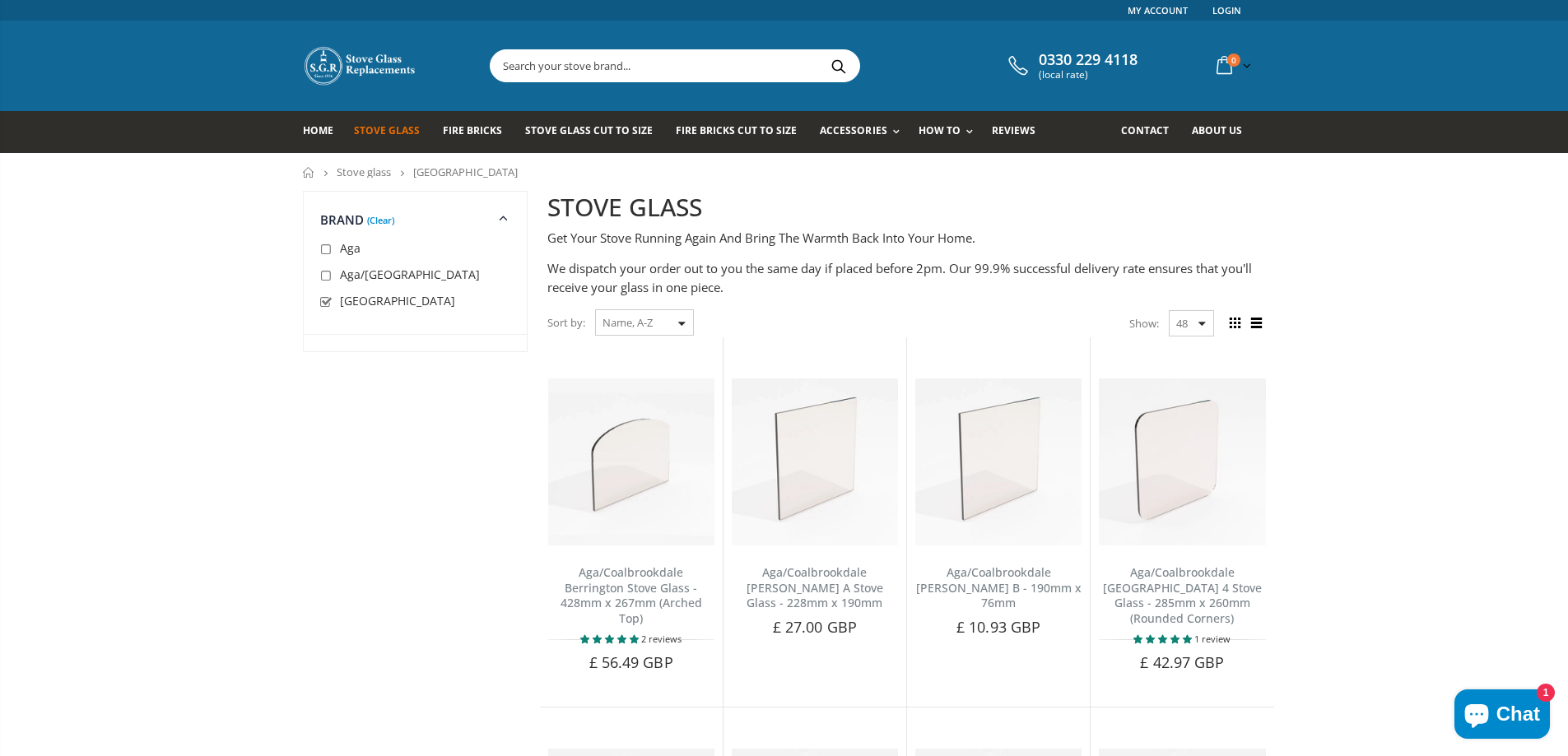
click at [356, 178] on link "Stove glass" at bounding box center [363, 172] width 54 height 14
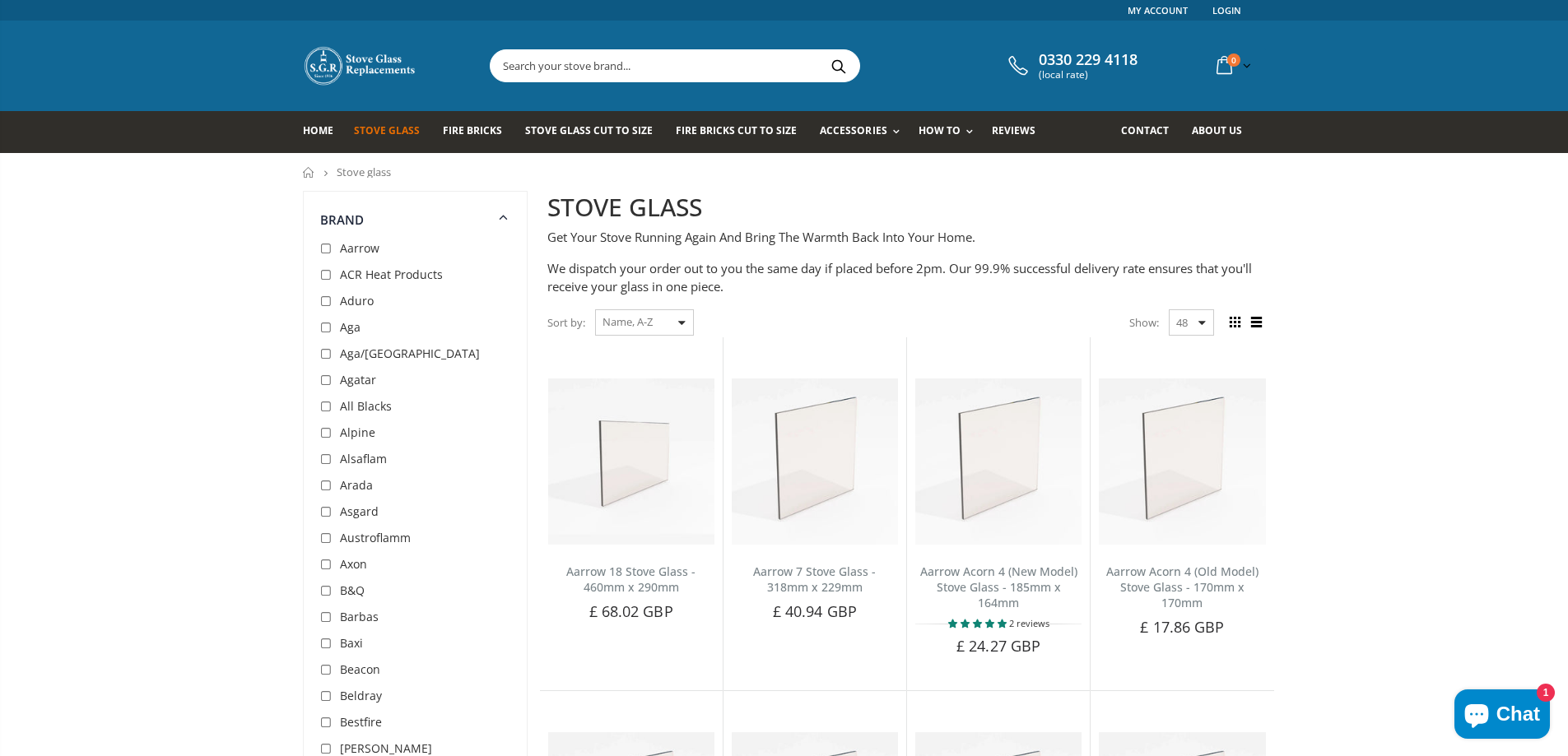
click at [326, 253] on input "checkbox" at bounding box center [328, 249] width 16 height 16
checkbox input "true"
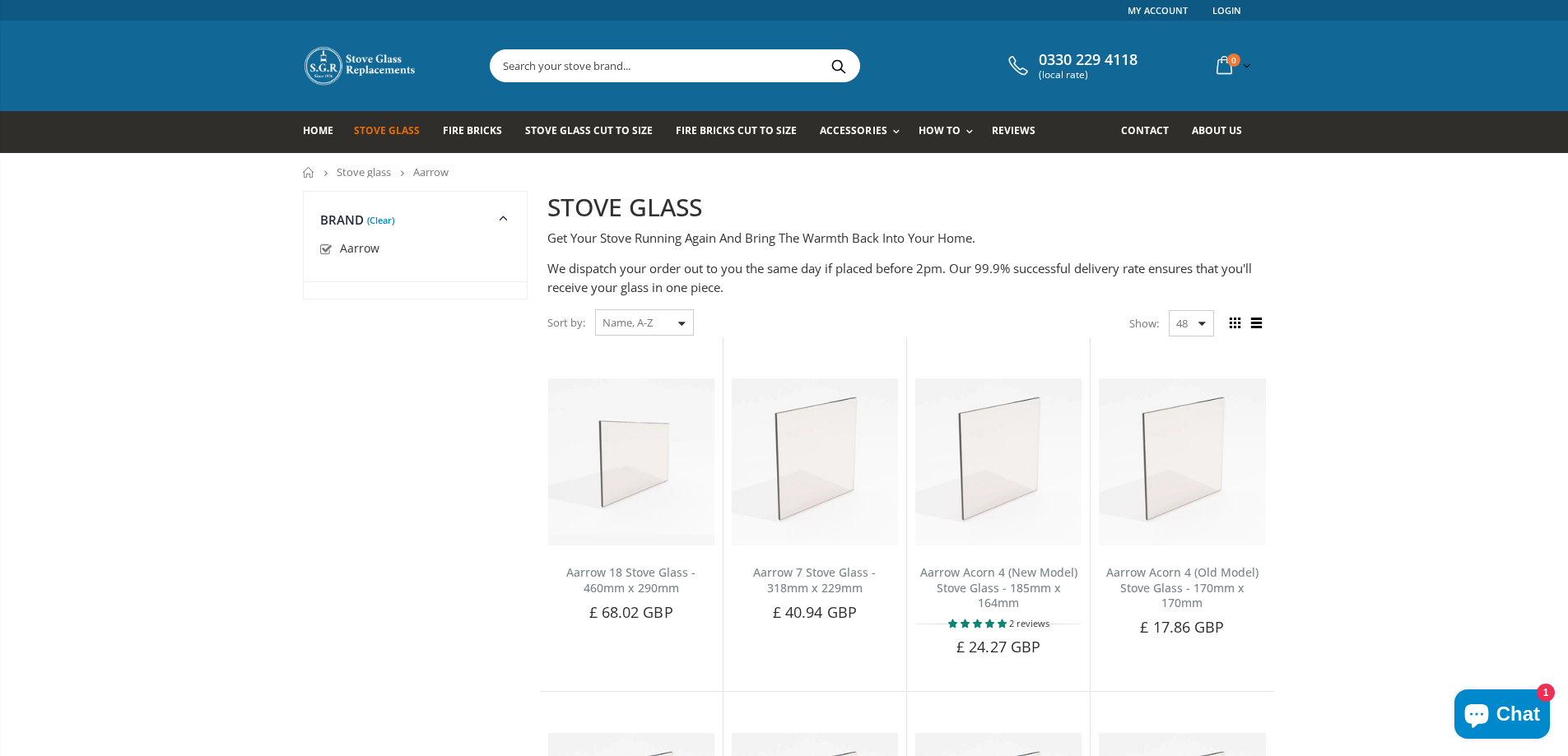
click at [384, 173] on link "Stove glass" at bounding box center [363, 172] width 54 height 14
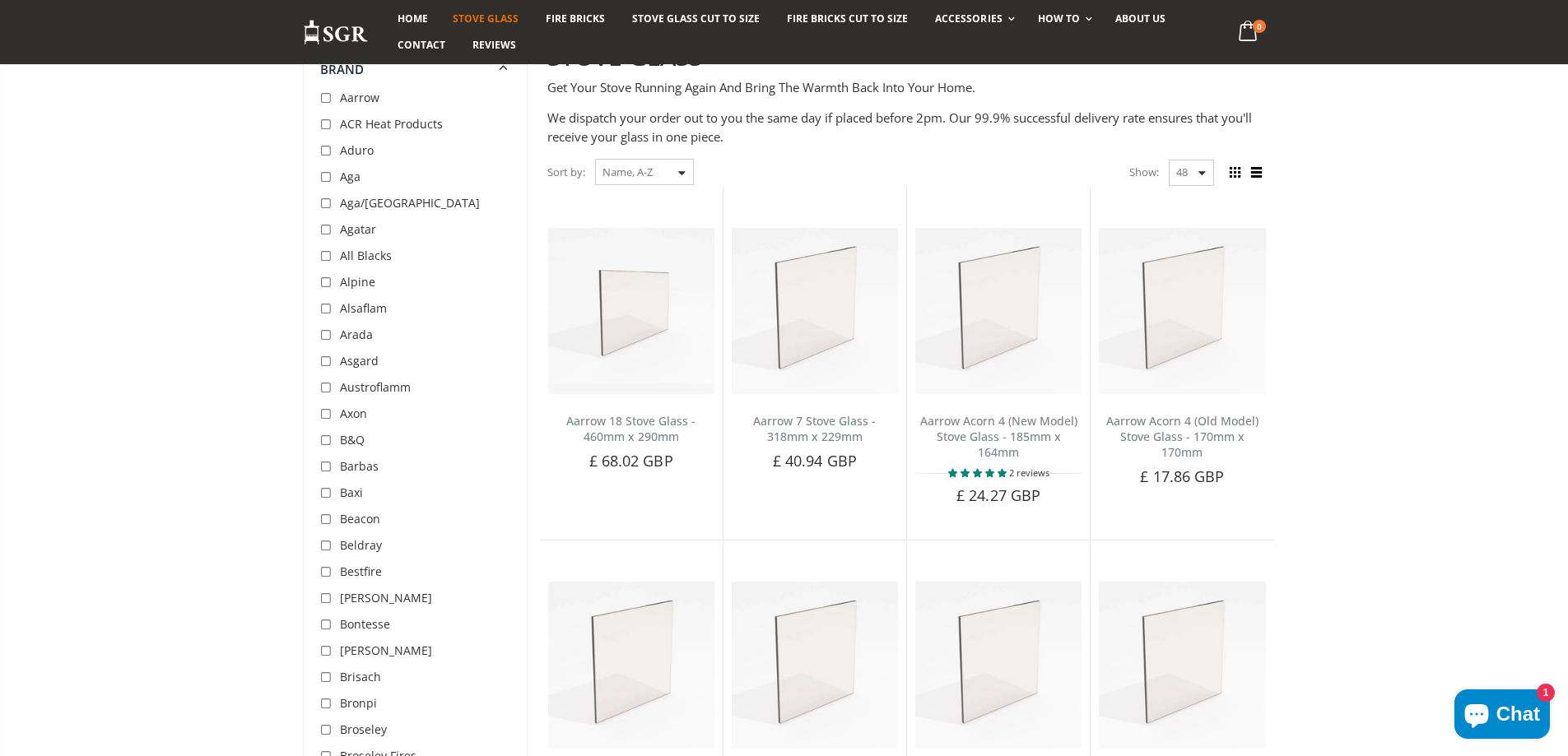
scroll to position [165, 0]
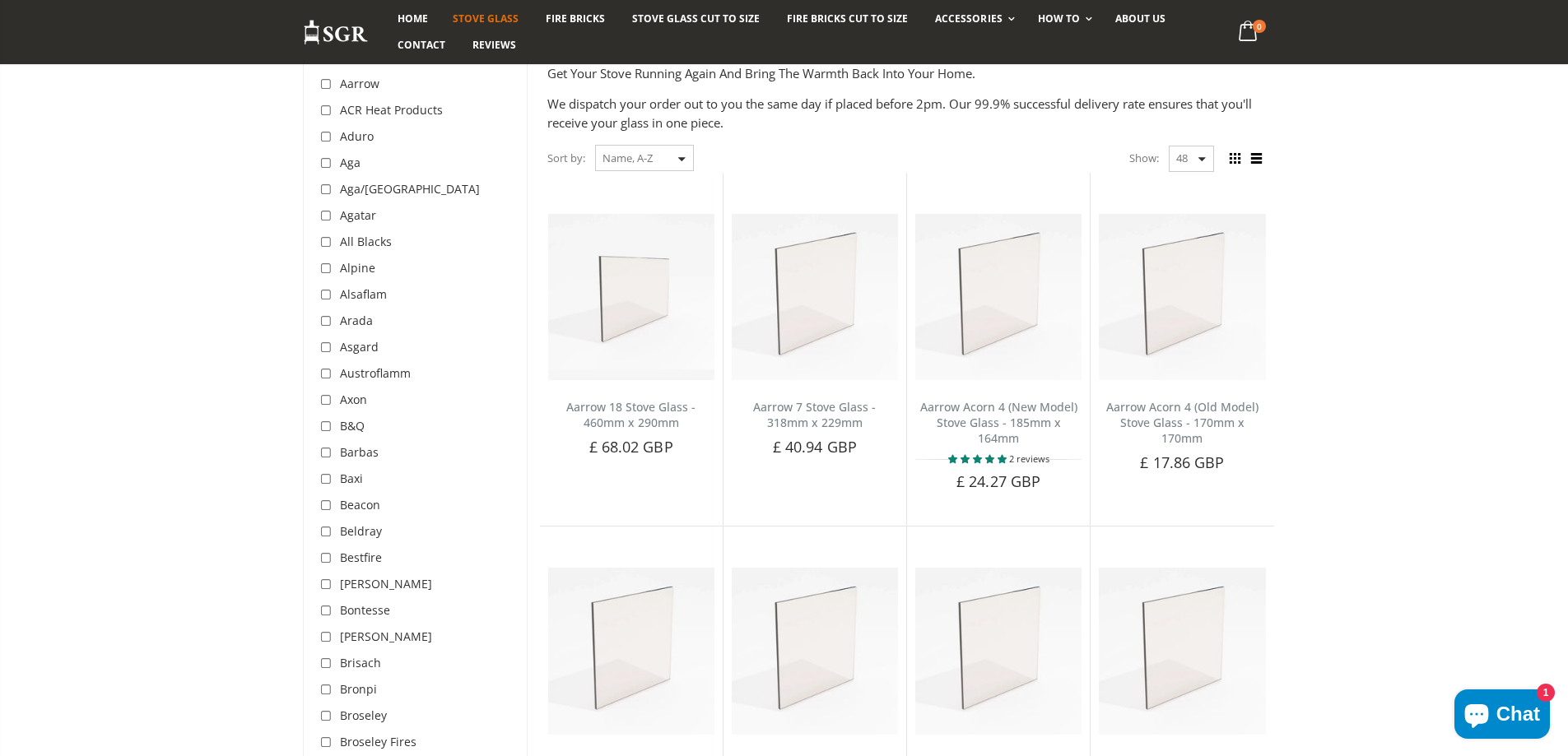
click at [325, 376] on input "checkbox" at bounding box center [328, 374] width 16 height 16
checkbox input "true"
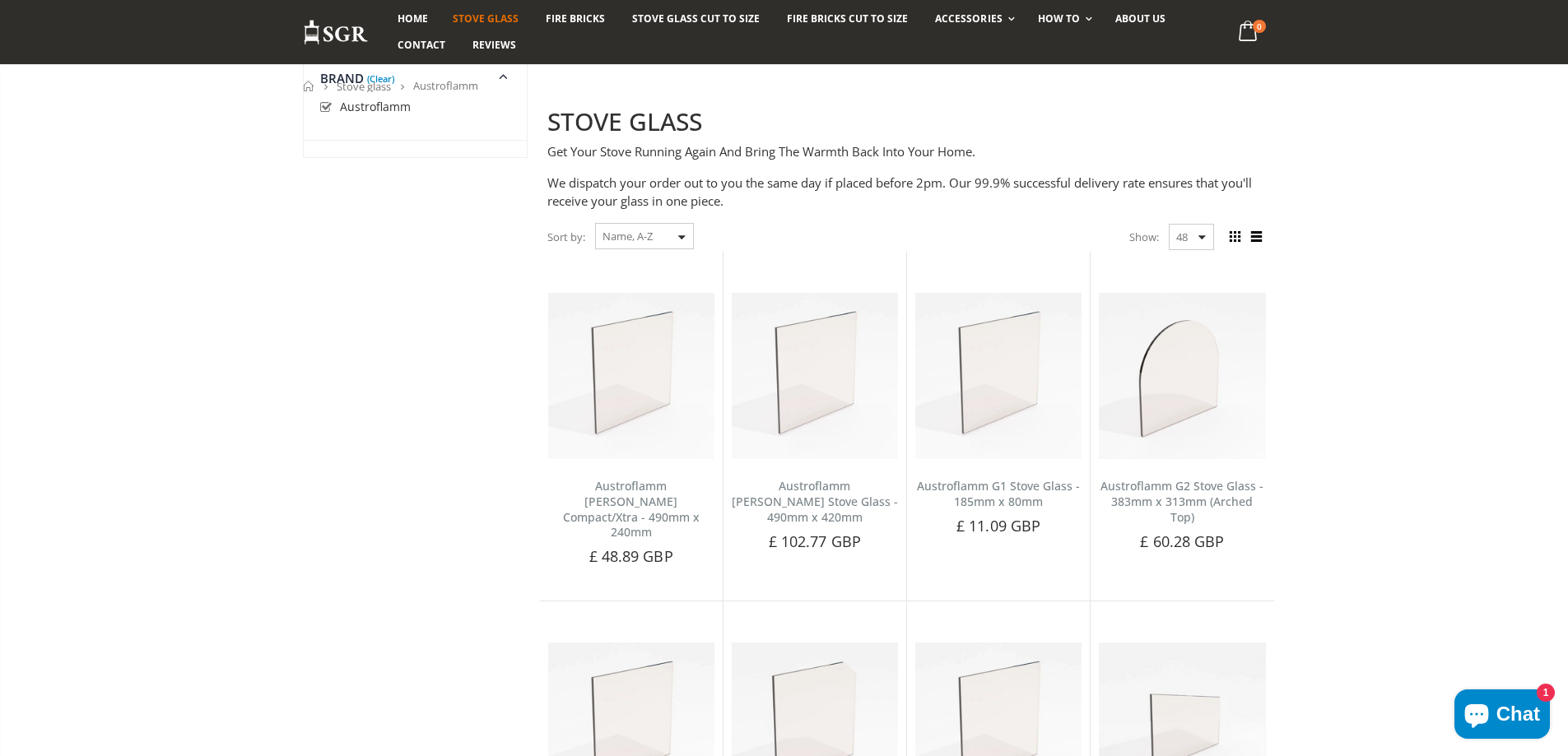
scroll to position [63, 0]
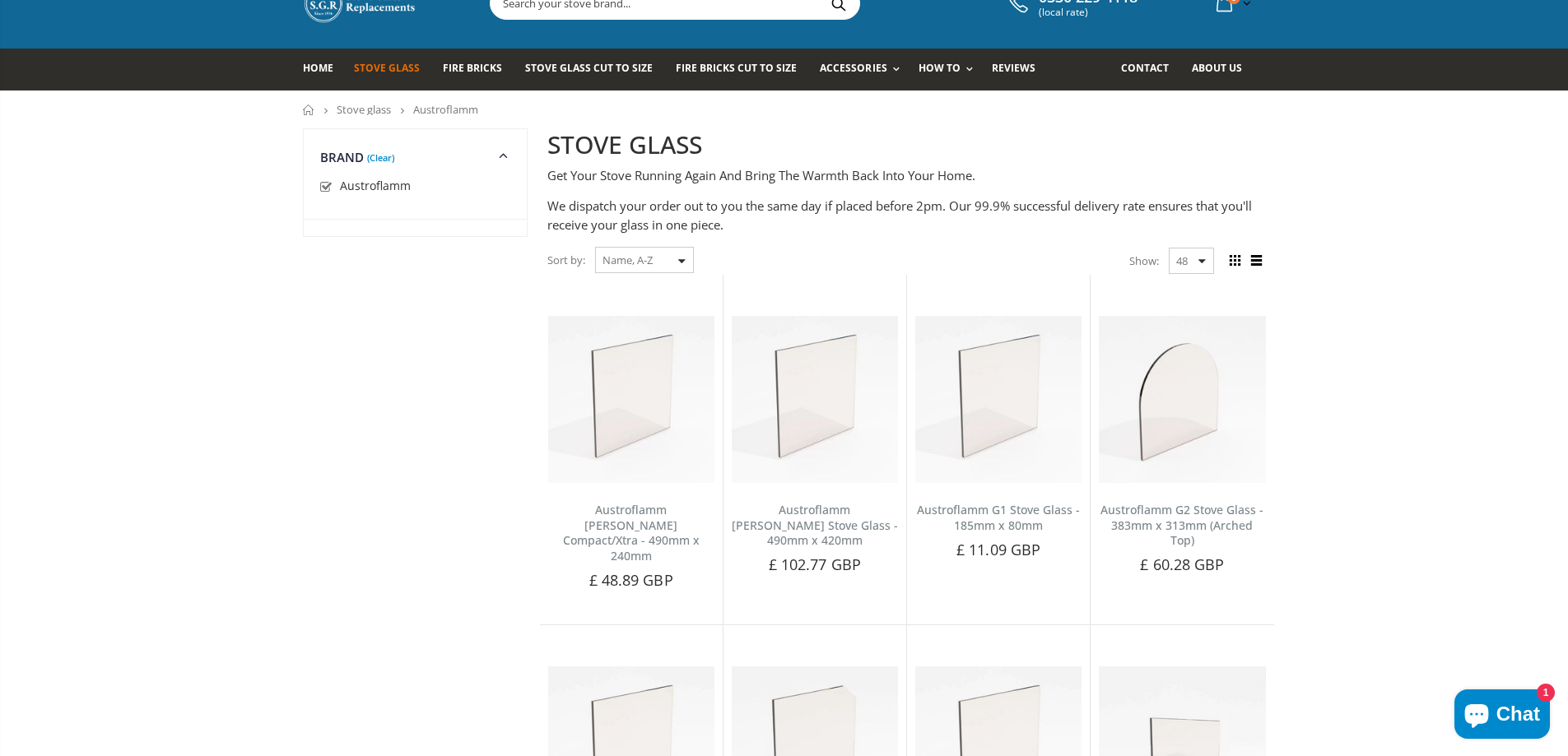
click at [361, 106] on link "Stove glass" at bounding box center [363, 110] width 54 height 14
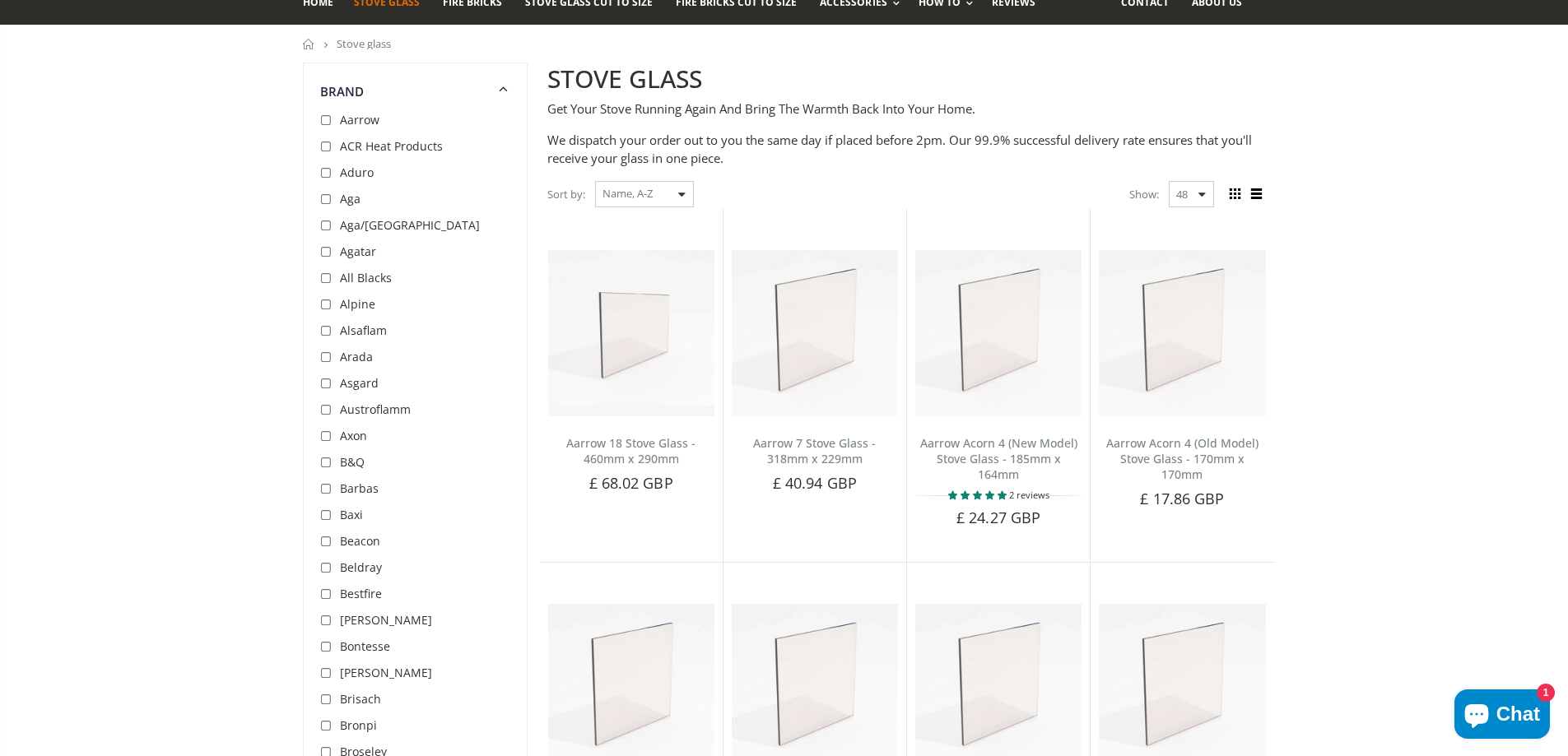
scroll to position [412, 0]
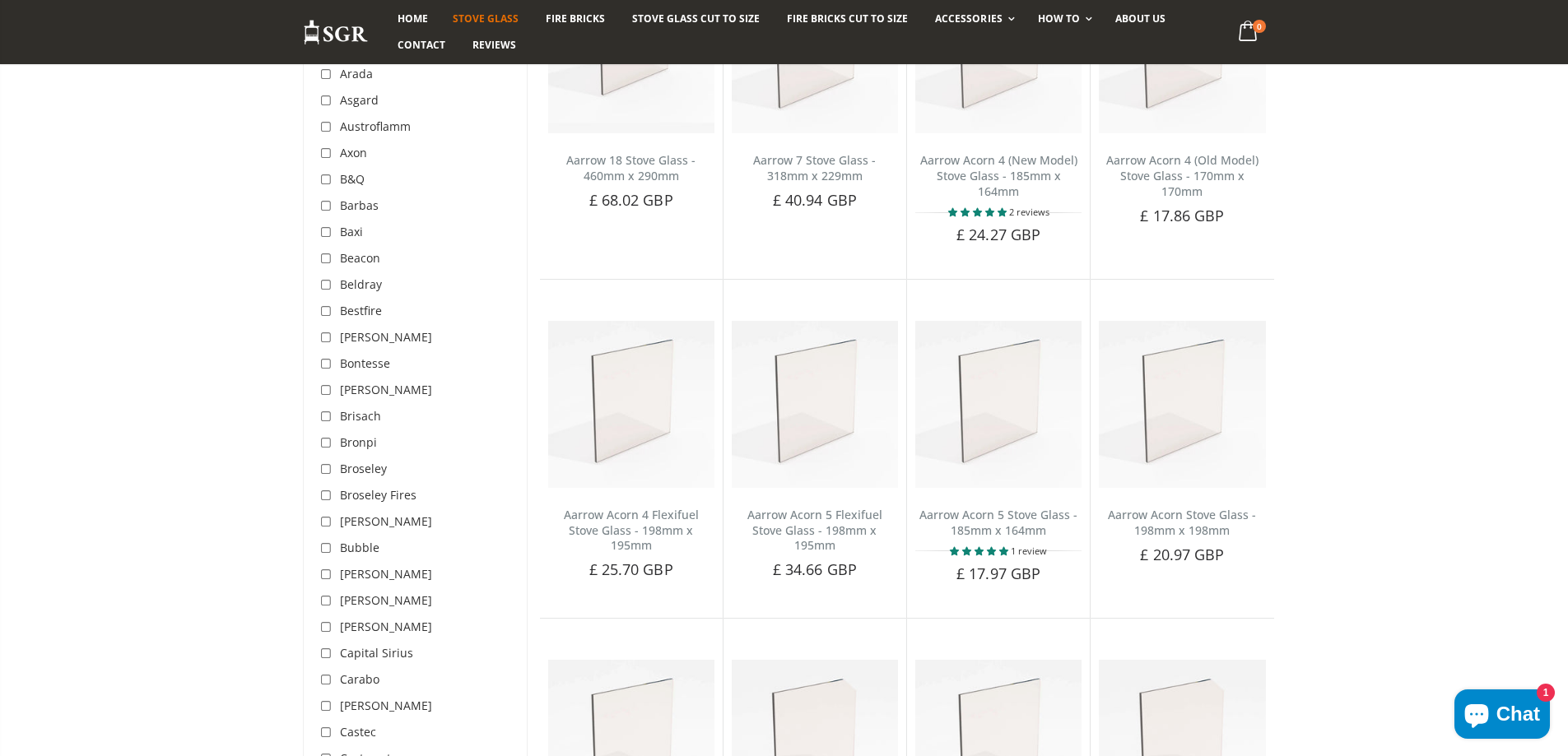
click at [364, 522] on span "[PERSON_NAME]" at bounding box center [386, 520] width 93 height 15
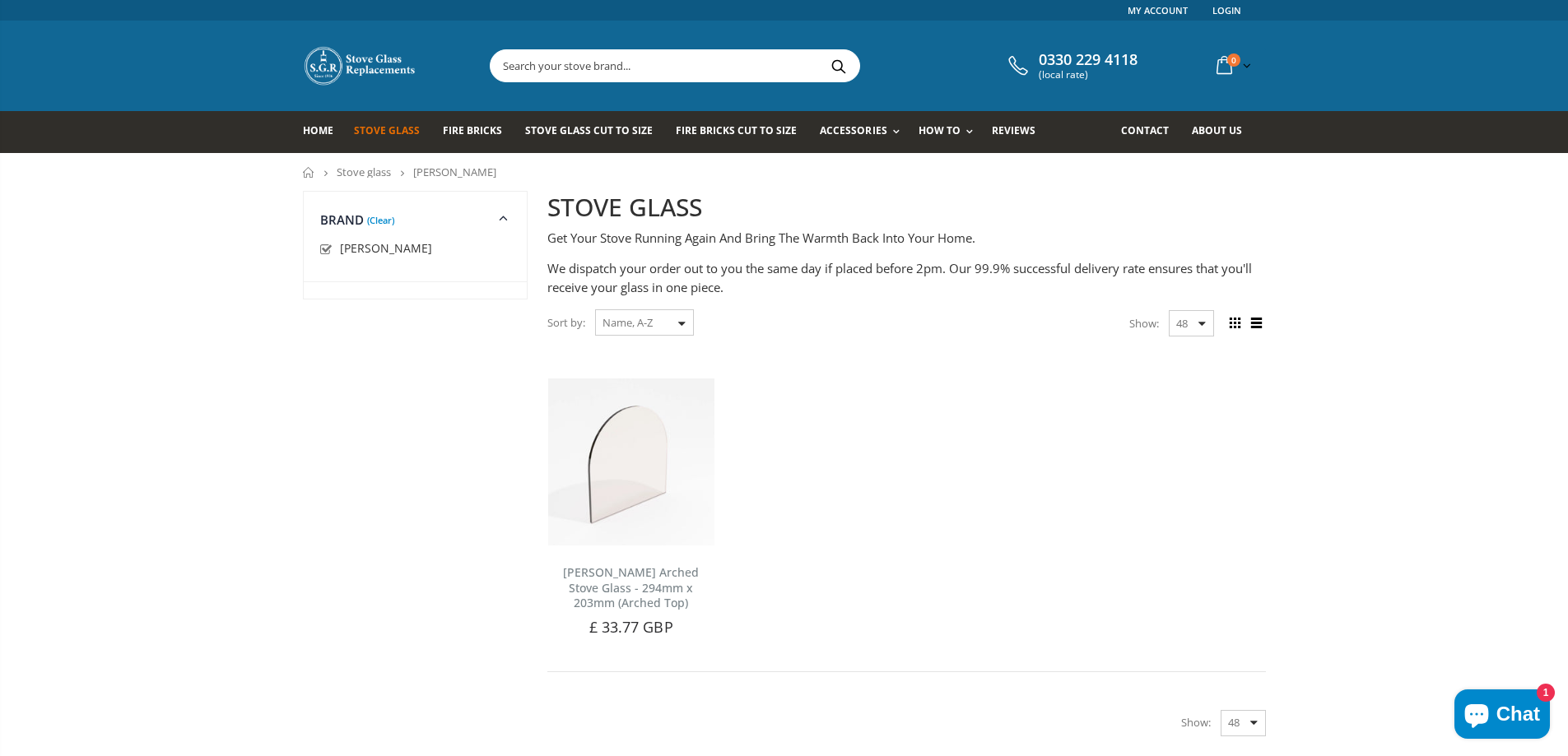
drag, startPoint x: 356, startPoint y: 177, endPoint x: 367, endPoint y: 191, distance: 17.8
click at [356, 177] on link "Stove glass" at bounding box center [363, 172] width 54 height 14
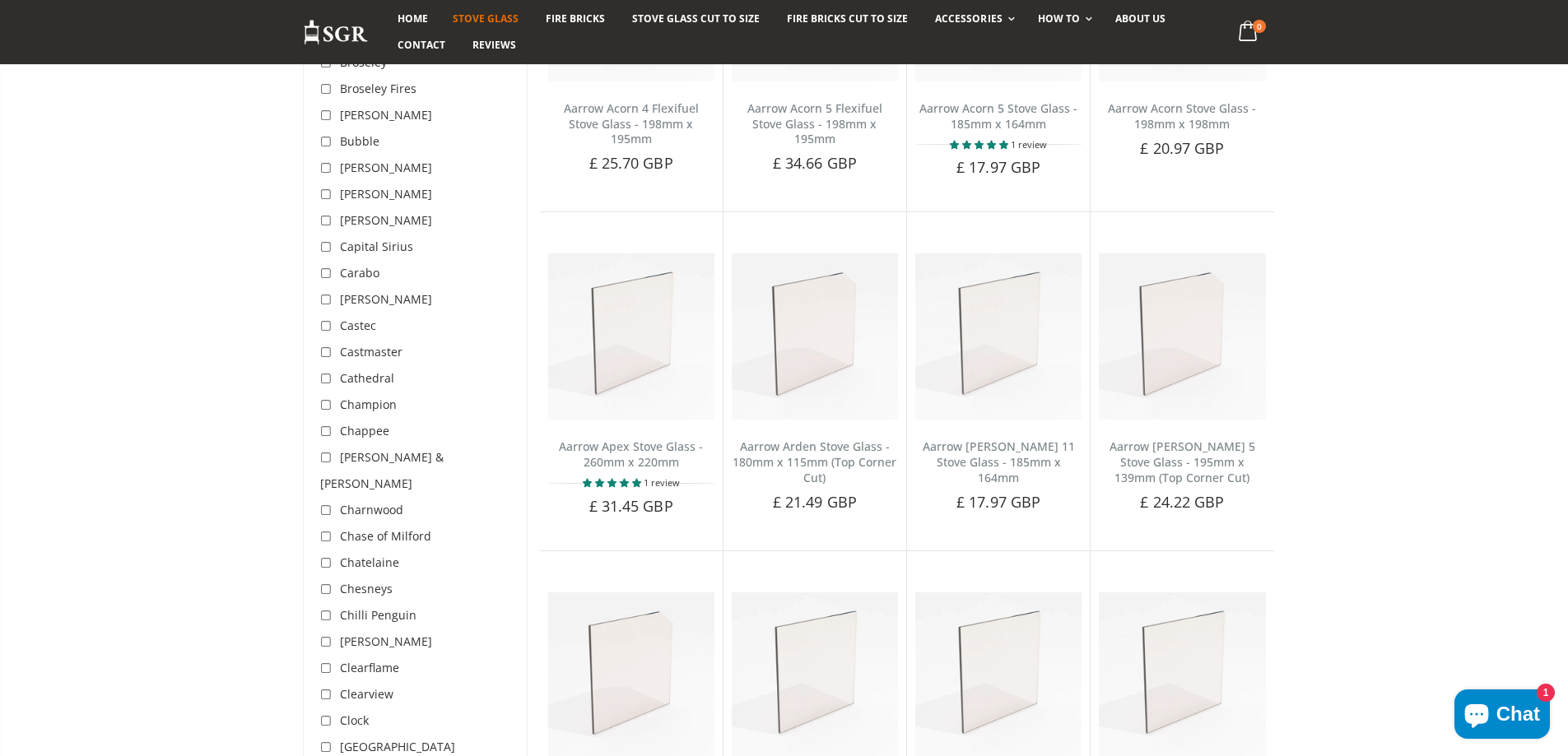
scroll to position [823, 0]
click at [369, 345] on span "Castmaster" at bounding box center [371, 346] width 63 height 15
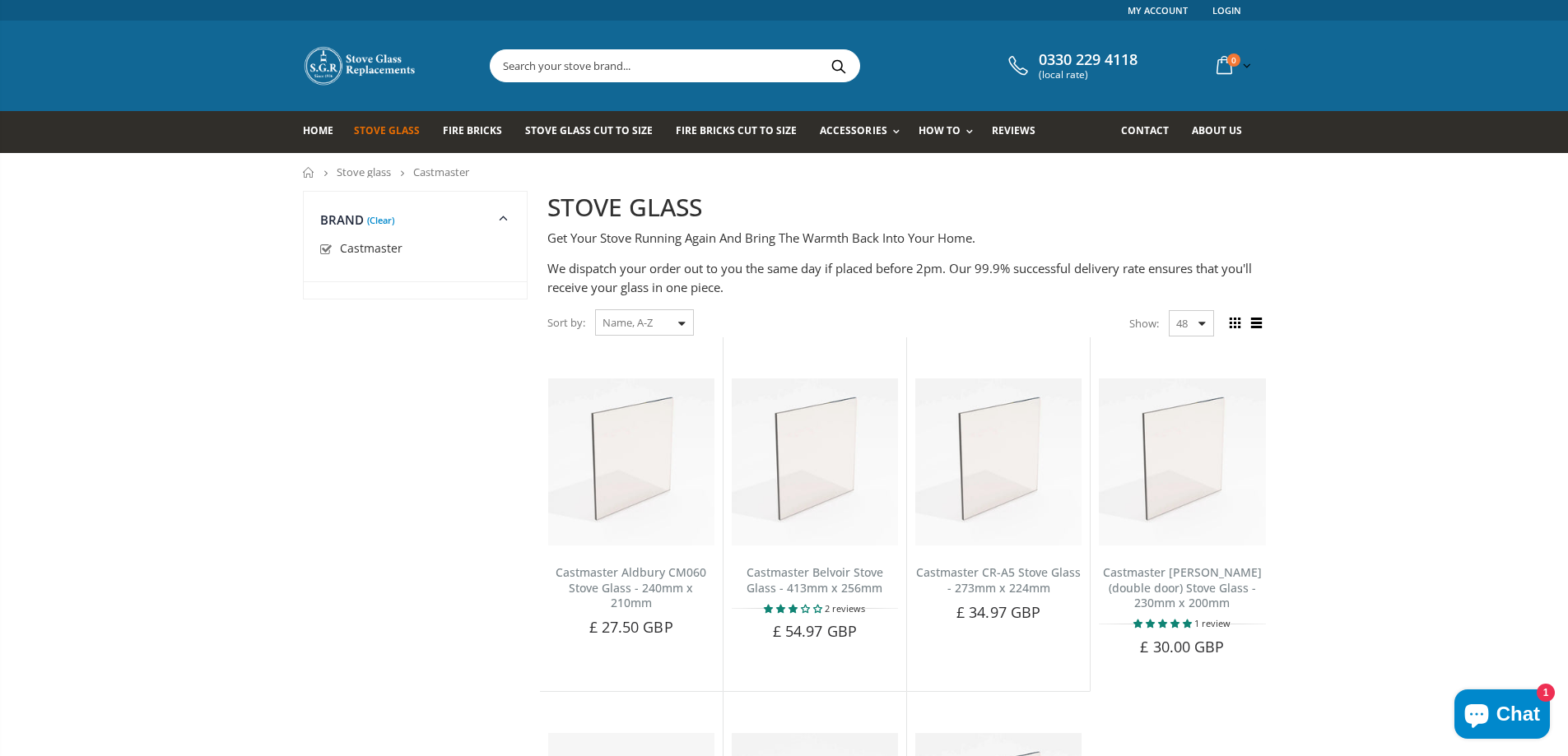
click at [376, 177] on link "Stove glass" at bounding box center [363, 172] width 54 height 14
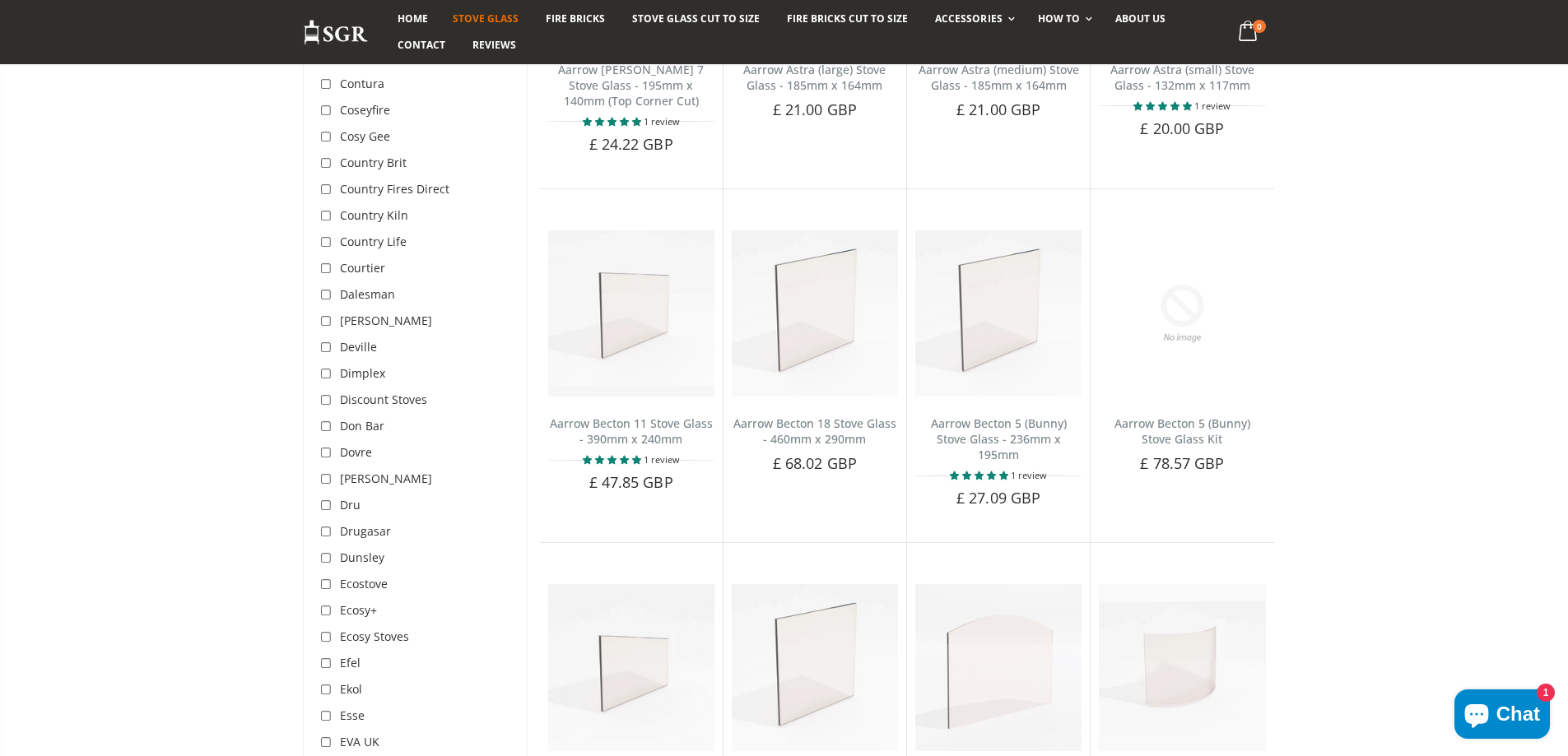
scroll to position [1563, 0]
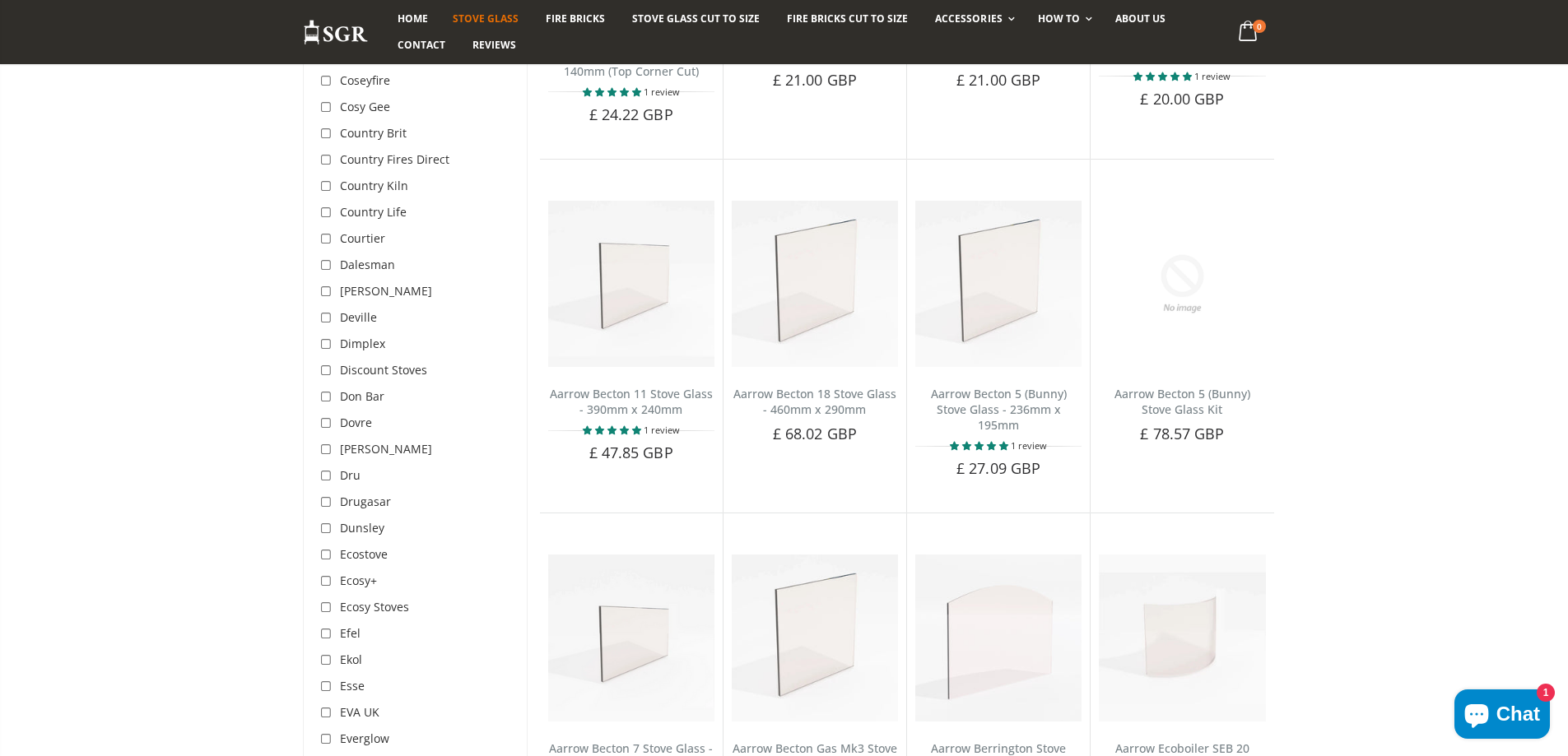
click at [353, 414] on span "Dovre" at bounding box center [356, 422] width 32 height 15
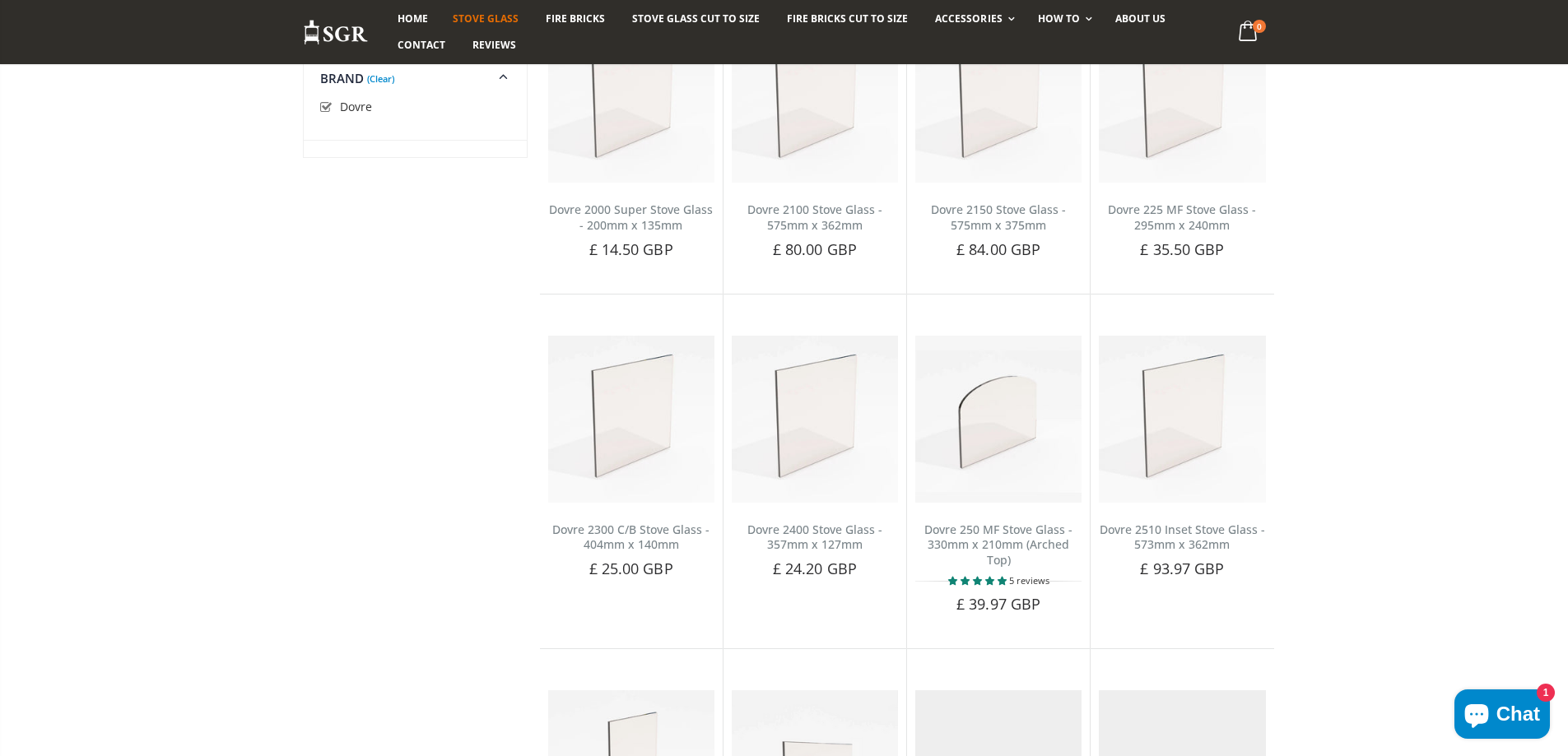
scroll to position [1050, 0]
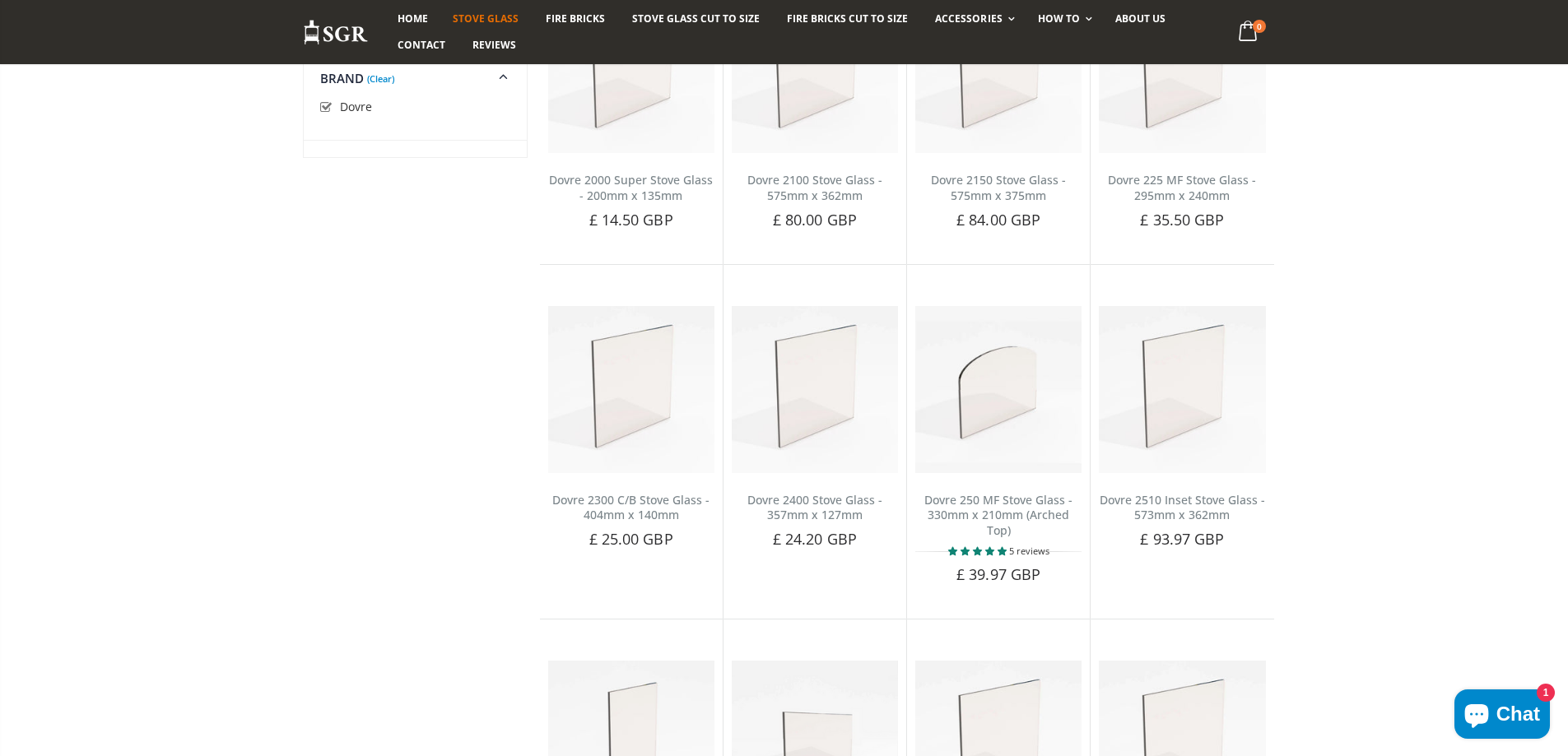
drag, startPoint x: 991, startPoint y: 390, endPoint x: 433, endPoint y: 375, distance: 558.2
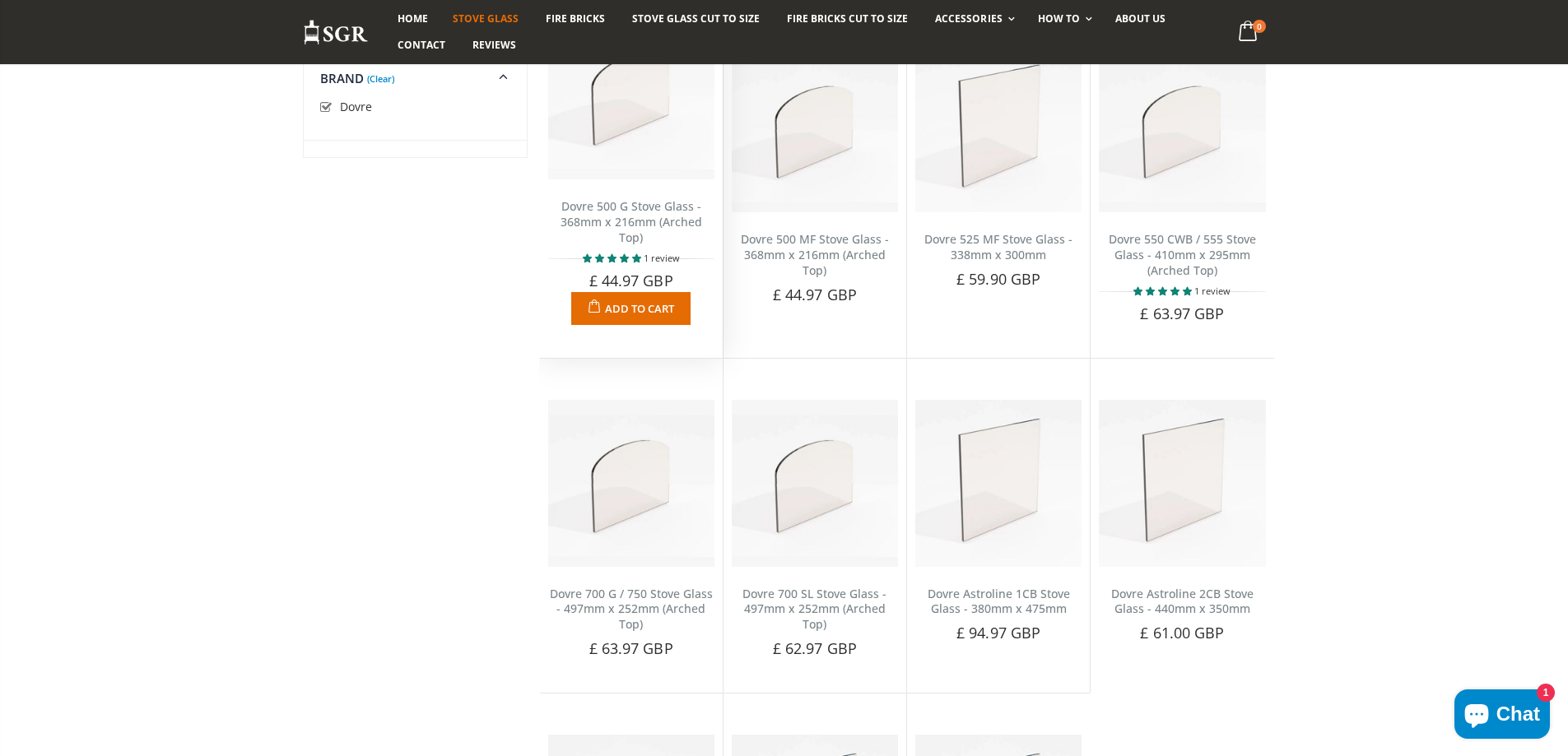
scroll to position [2038, 0]
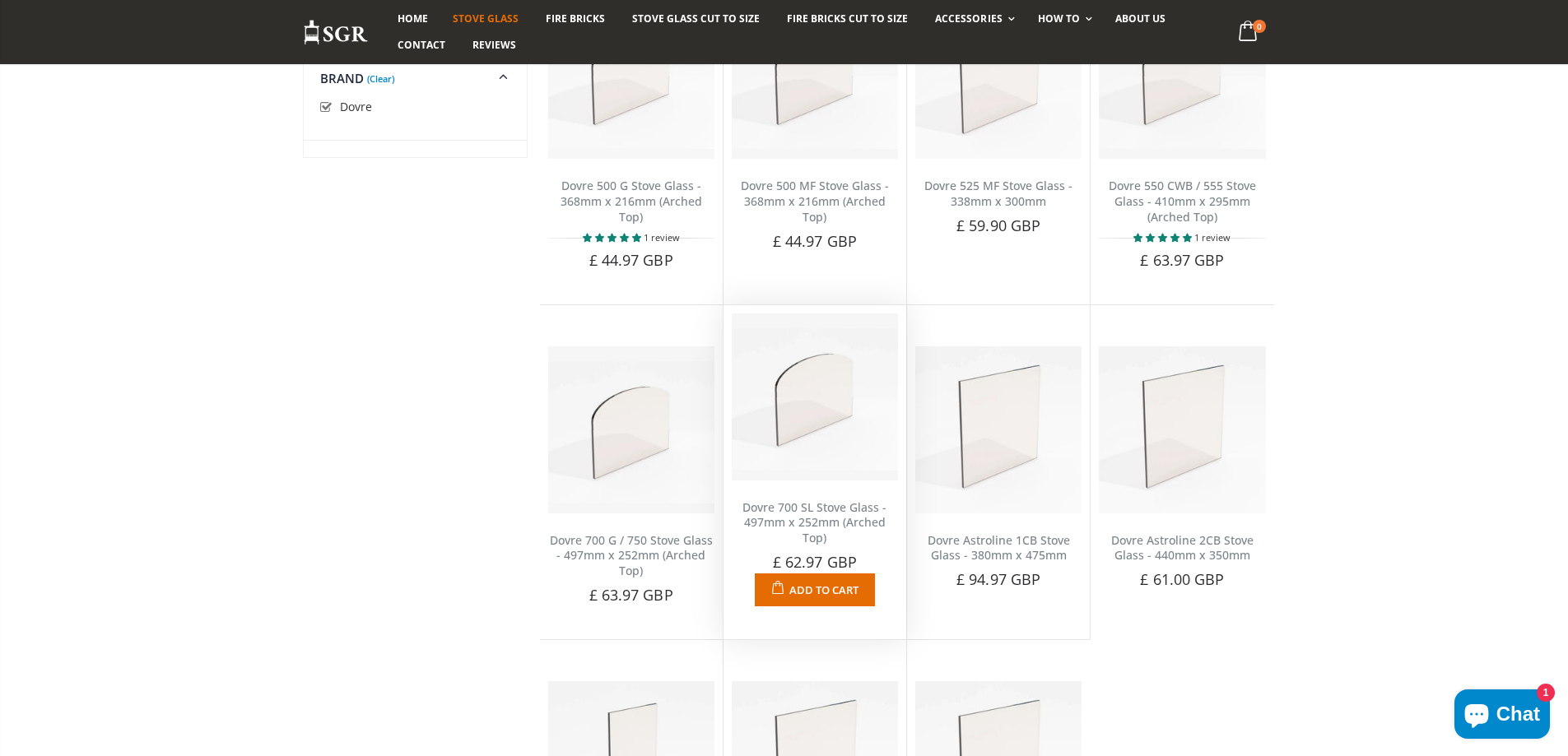
click at [812, 427] on img at bounding box center [815, 396] width 166 height 166
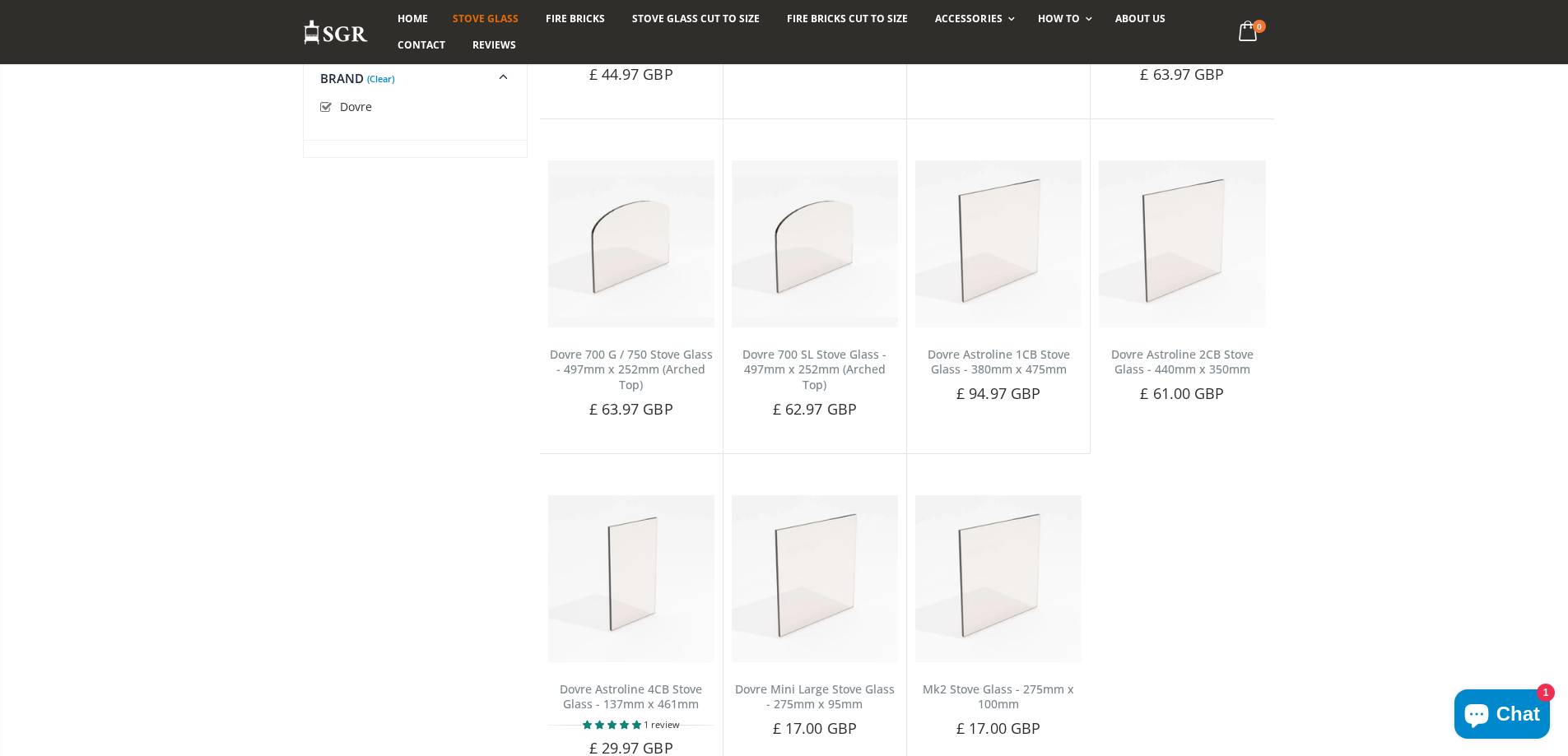
scroll to position [2284, 0]
